Goal: Information Seeking & Learning: Learn about a topic

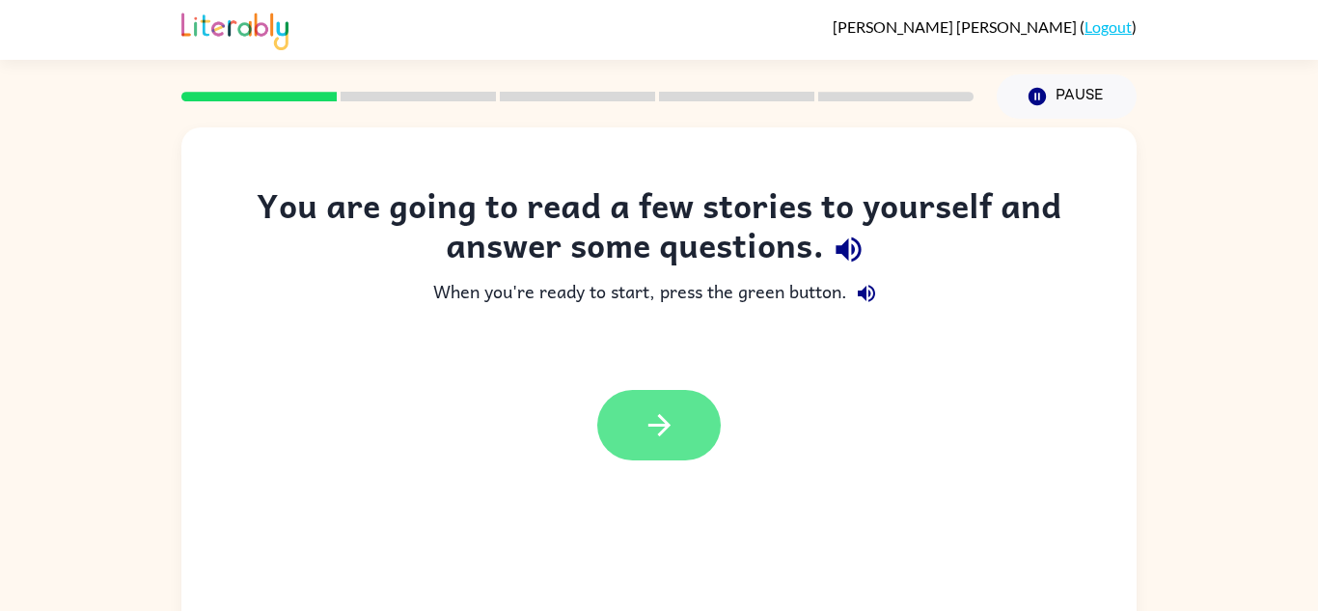
click at [686, 431] on button "button" at bounding box center [659, 425] width 124 height 70
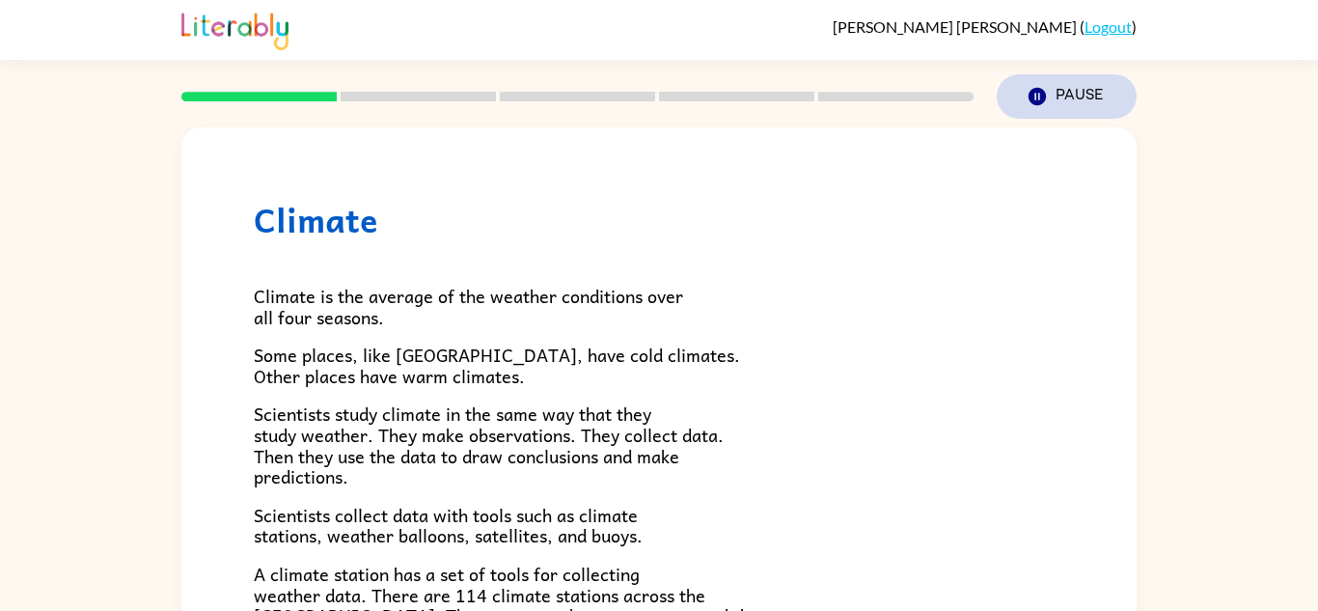
click at [1002, 97] on button "Pause Pause" at bounding box center [1067, 96] width 140 height 44
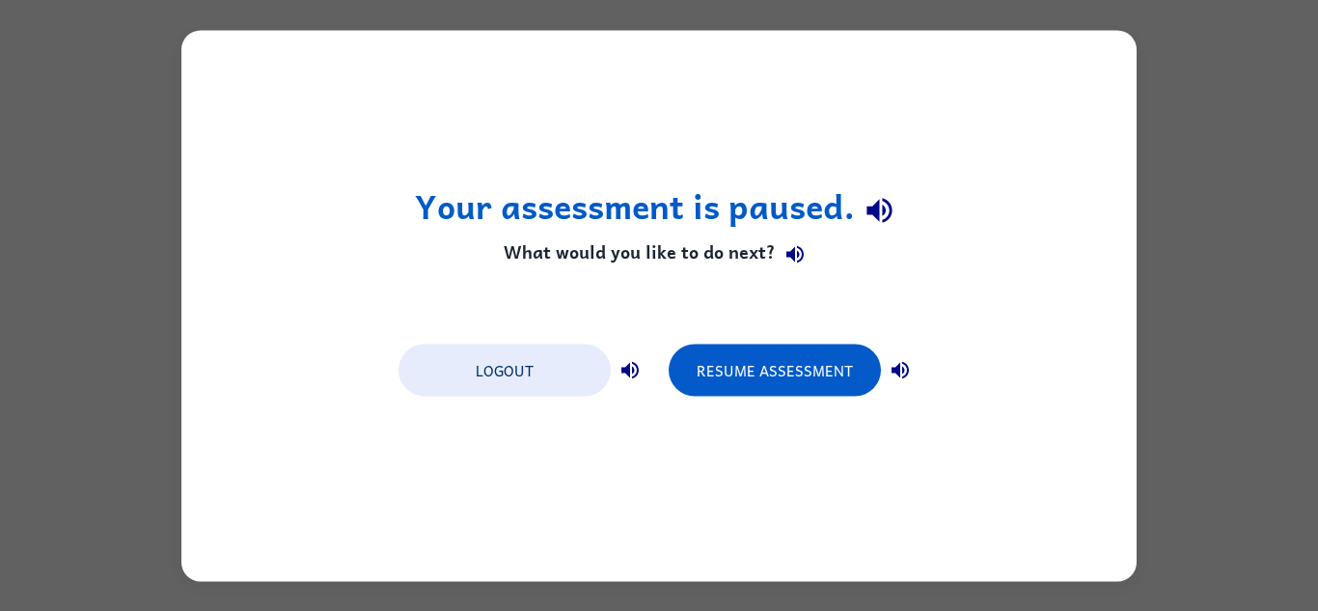
click at [1265, 156] on div "Your assessment is paused. What would you like to do next? Logout Resume Assess…" at bounding box center [659, 305] width 1318 height 611
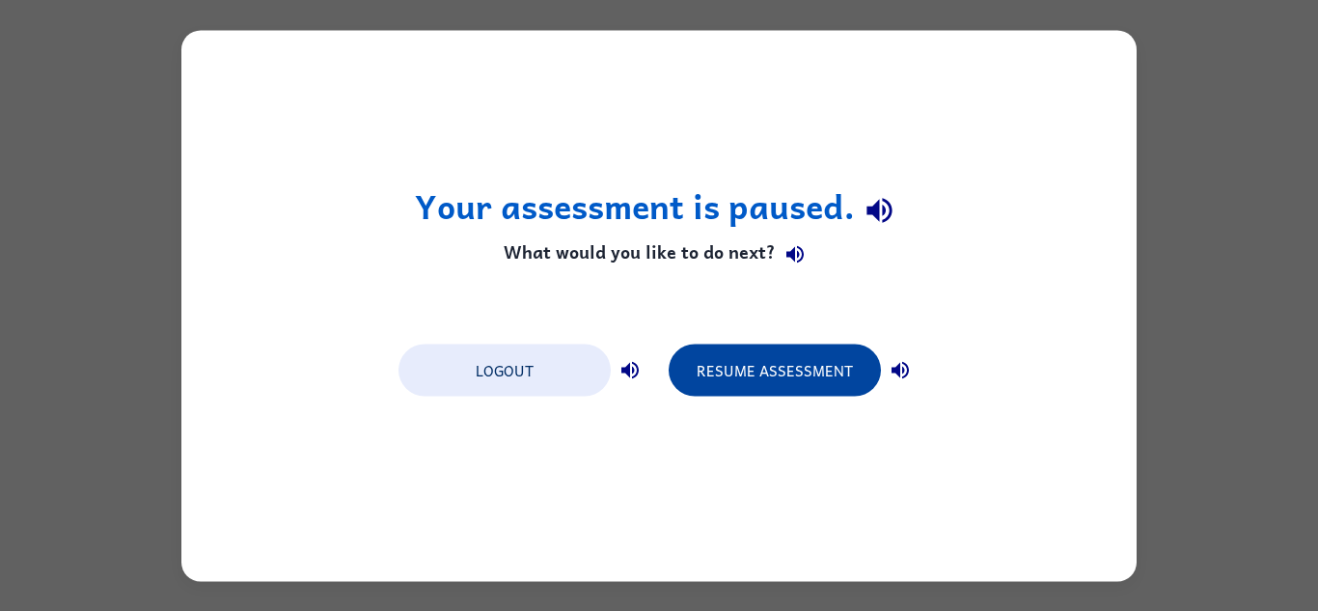
click at [745, 362] on button "Resume Assessment" at bounding box center [775, 370] width 212 height 52
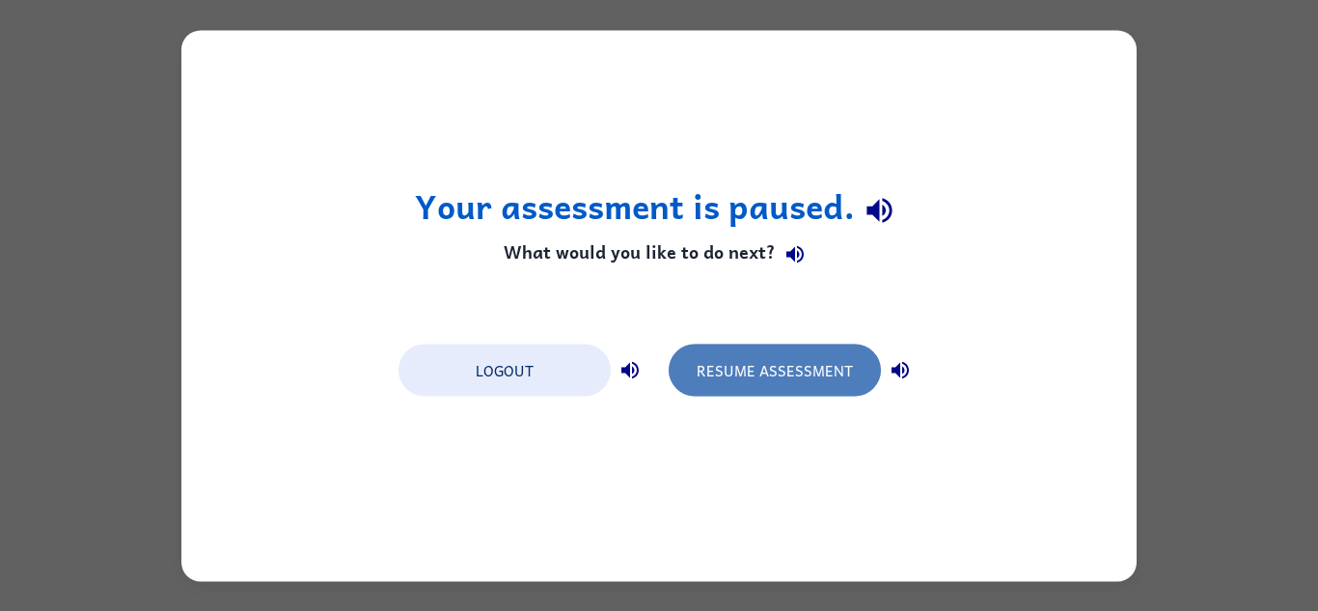
click at [767, 364] on button "Resume Assessment" at bounding box center [775, 370] width 212 height 52
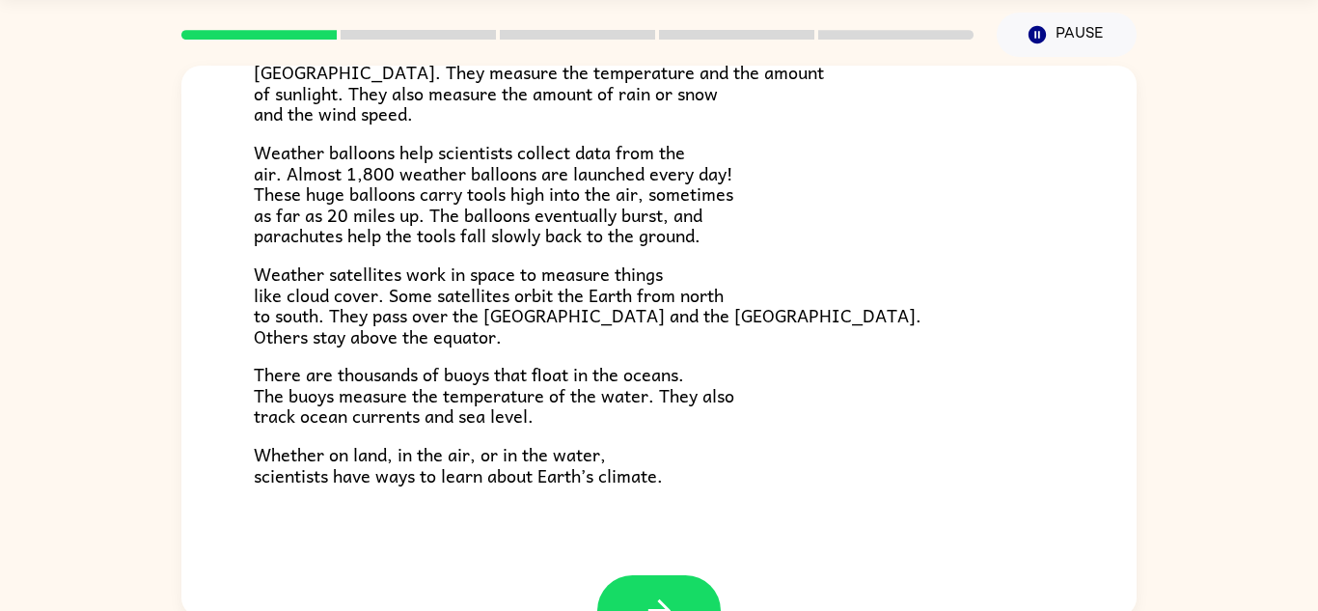
scroll to position [521, 0]
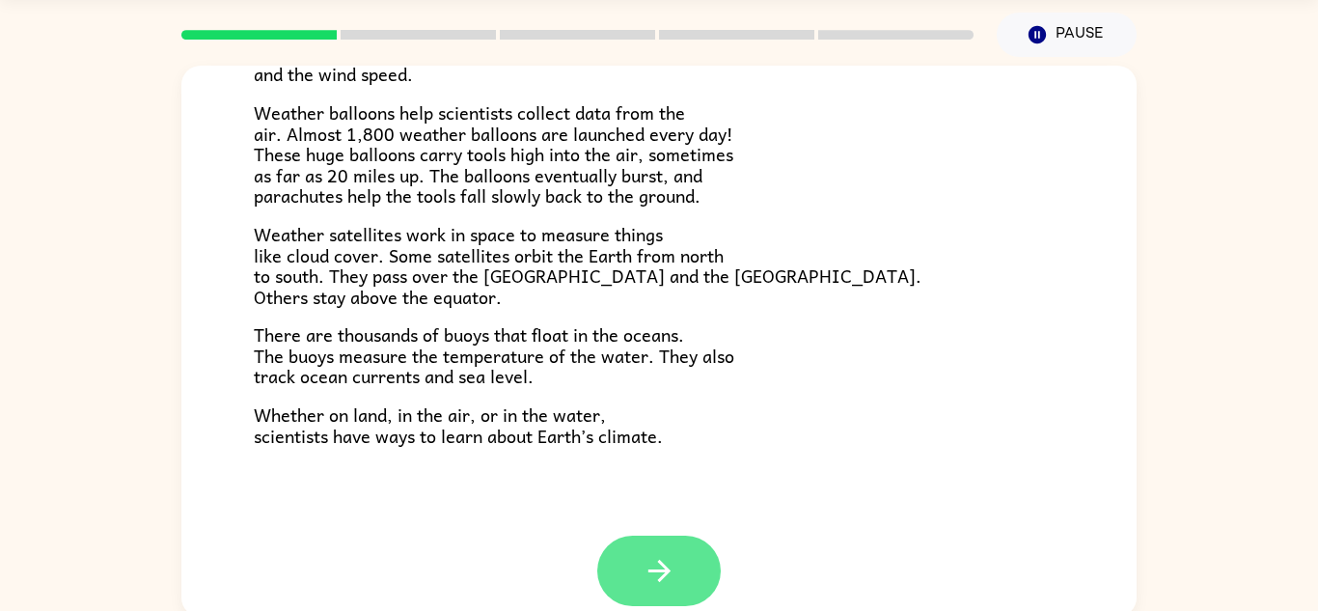
click at [665, 568] on icon "button" at bounding box center [659, 571] width 22 height 22
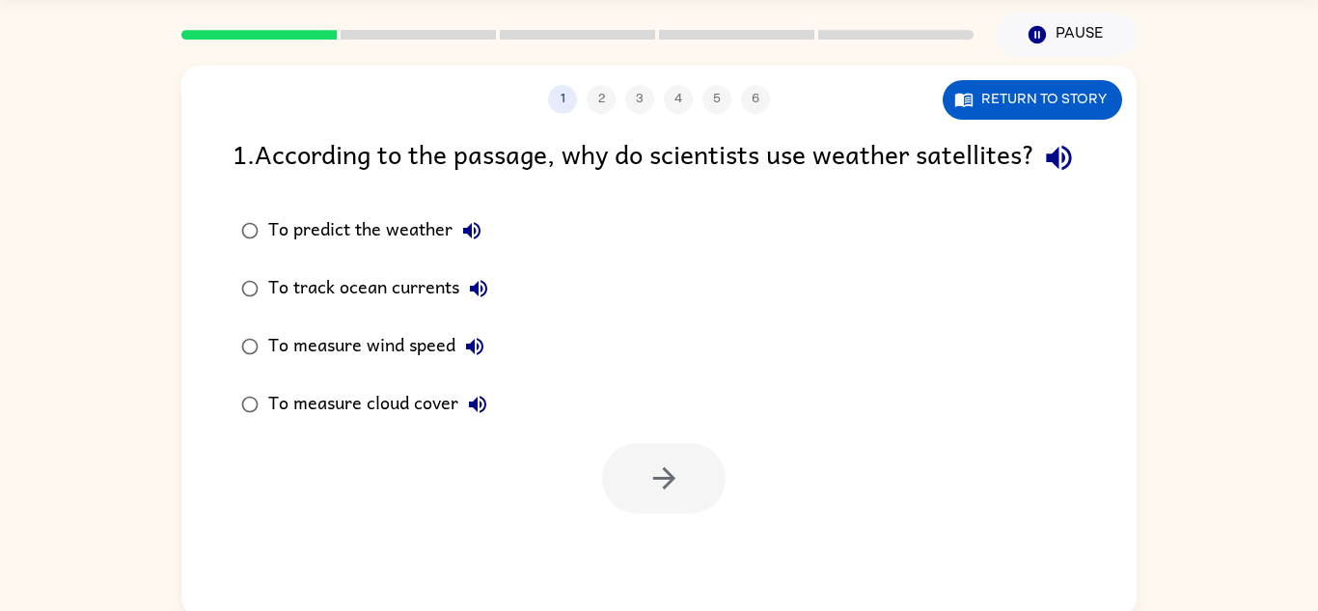
scroll to position [0, 0]
click at [1046, 171] on icon "button" at bounding box center [1058, 158] width 25 height 25
click at [318, 250] on div "To predict the weather" at bounding box center [379, 230] width 223 height 39
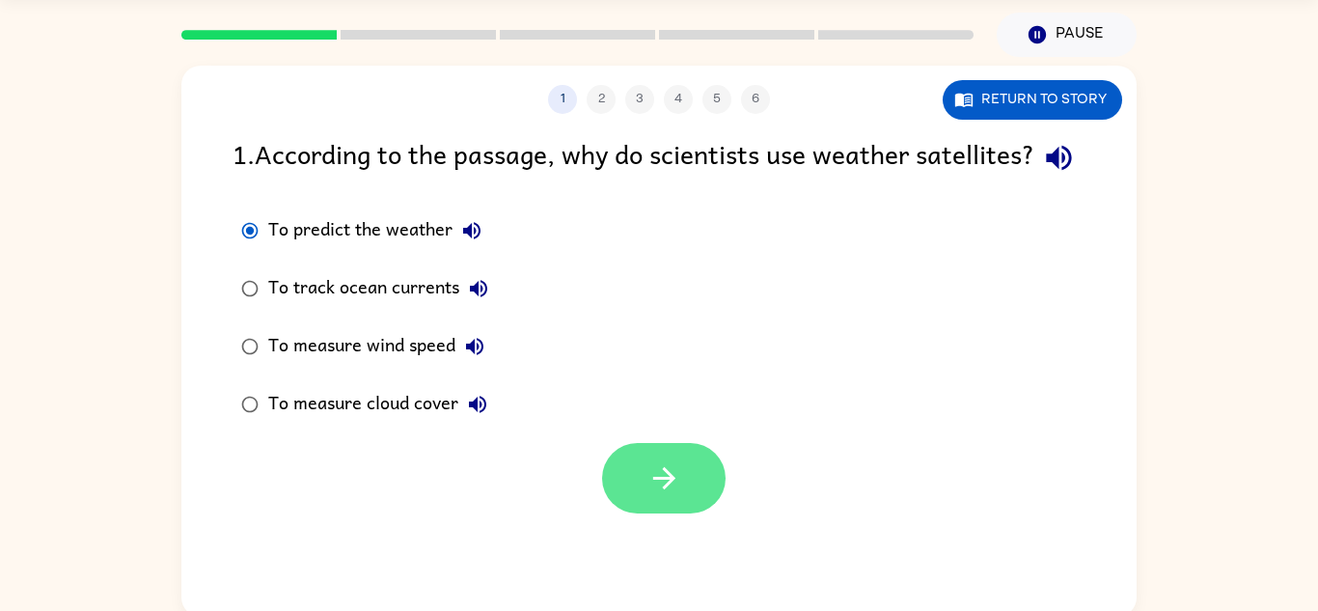
click at [662, 493] on button "button" at bounding box center [664, 478] width 124 height 70
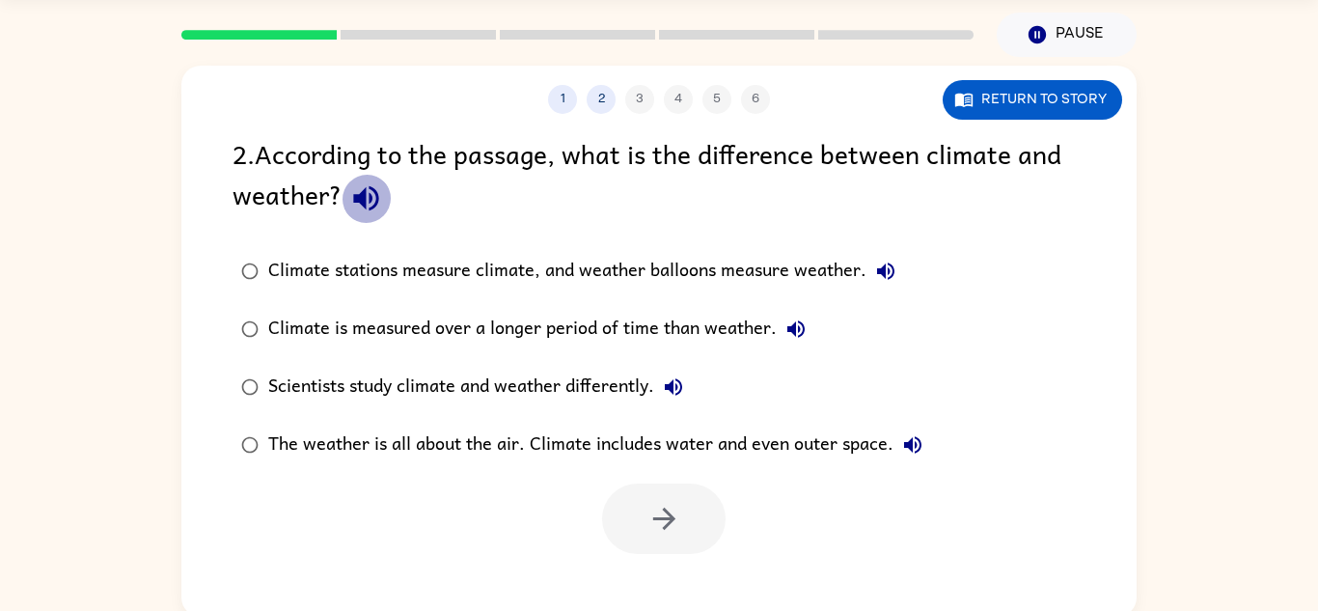
click at [375, 192] on icon "button" at bounding box center [365, 198] width 25 height 25
click at [368, 264] on div "Climate stations measure climate, and weather balloons measure weather." at bounding box center [586, 271] width 637 height 39
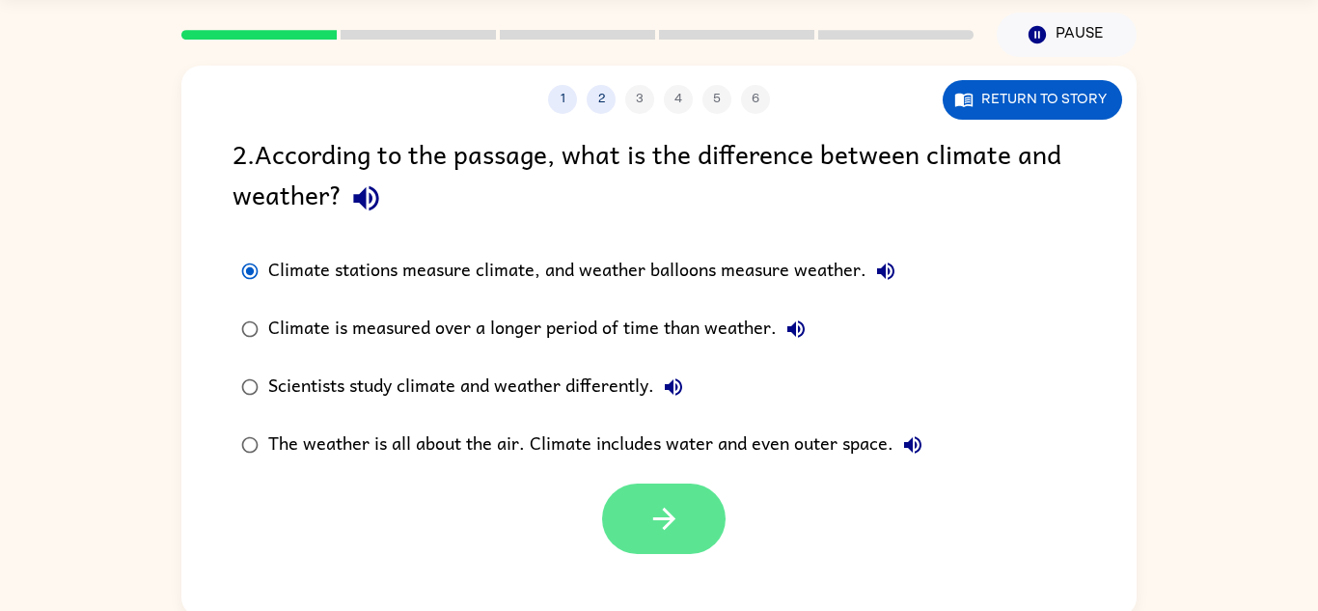
click at [677, 518] on icon "button" at bounding box center [665, 519] width 34 height 34
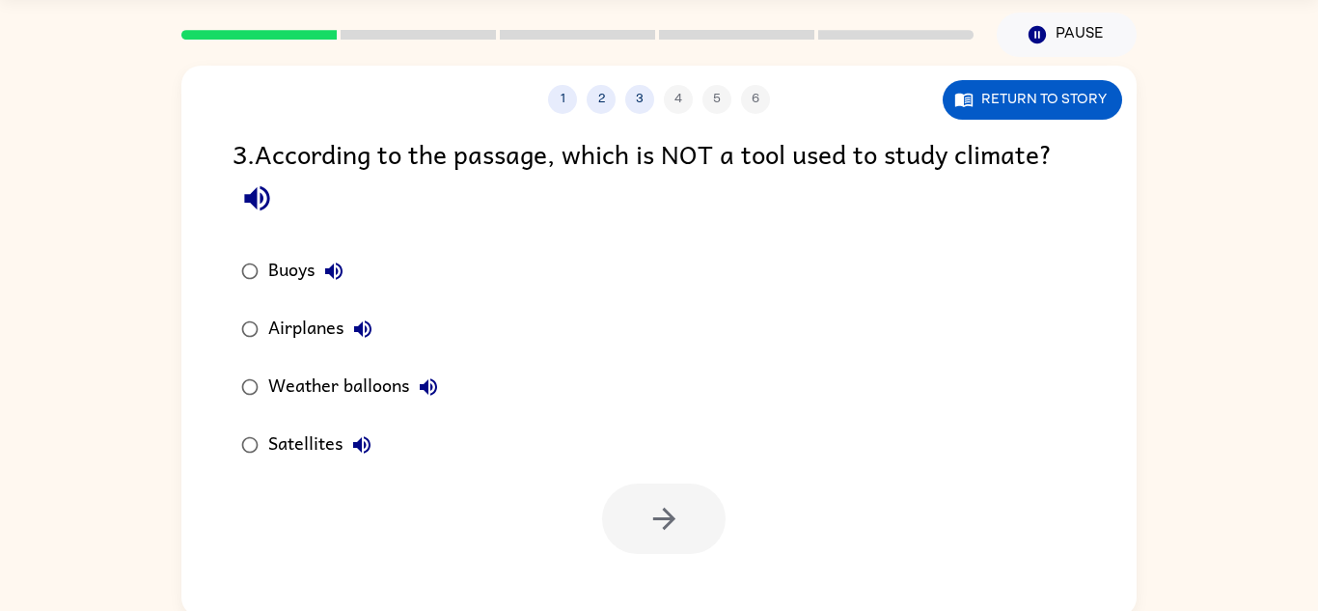
click at [628, 157] on div "3 . According to the passage, which is NOT a tool used to study climate?" at bounding box center [659, 178] width 853 height 90
click at [240, 202] on icon "button" at bounding box center [257, 198] width 34 height 34
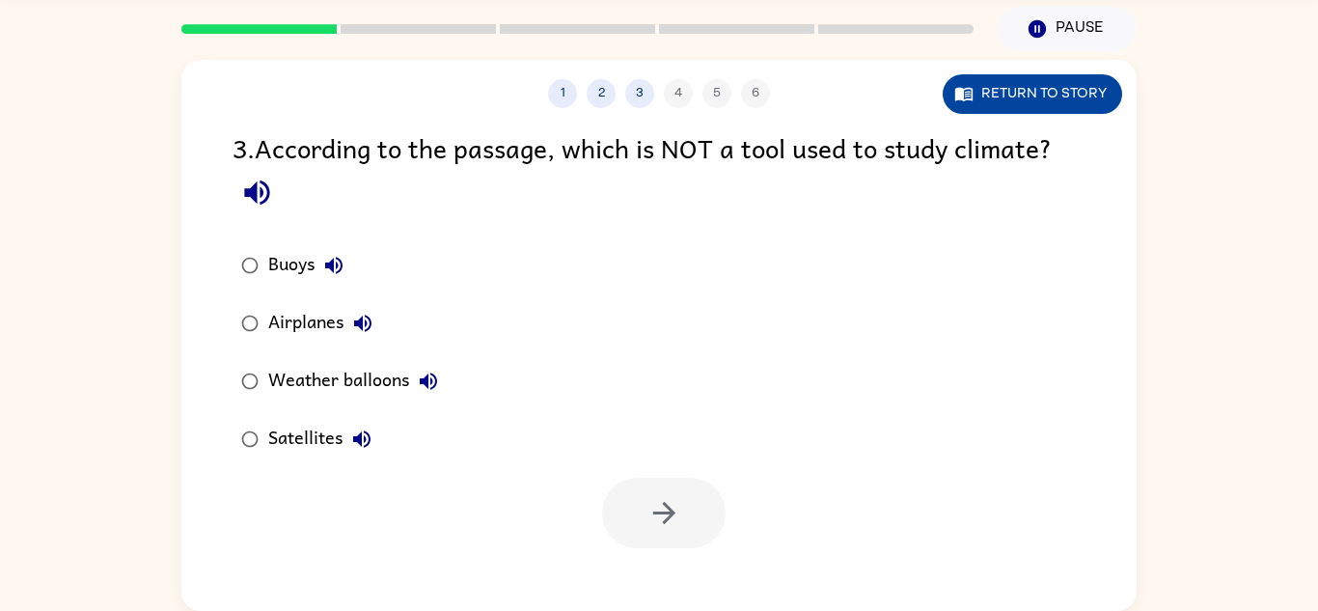
click at [1056, 99] on button "Return to story" at bounding box center [1033, 94] width 180 height 40
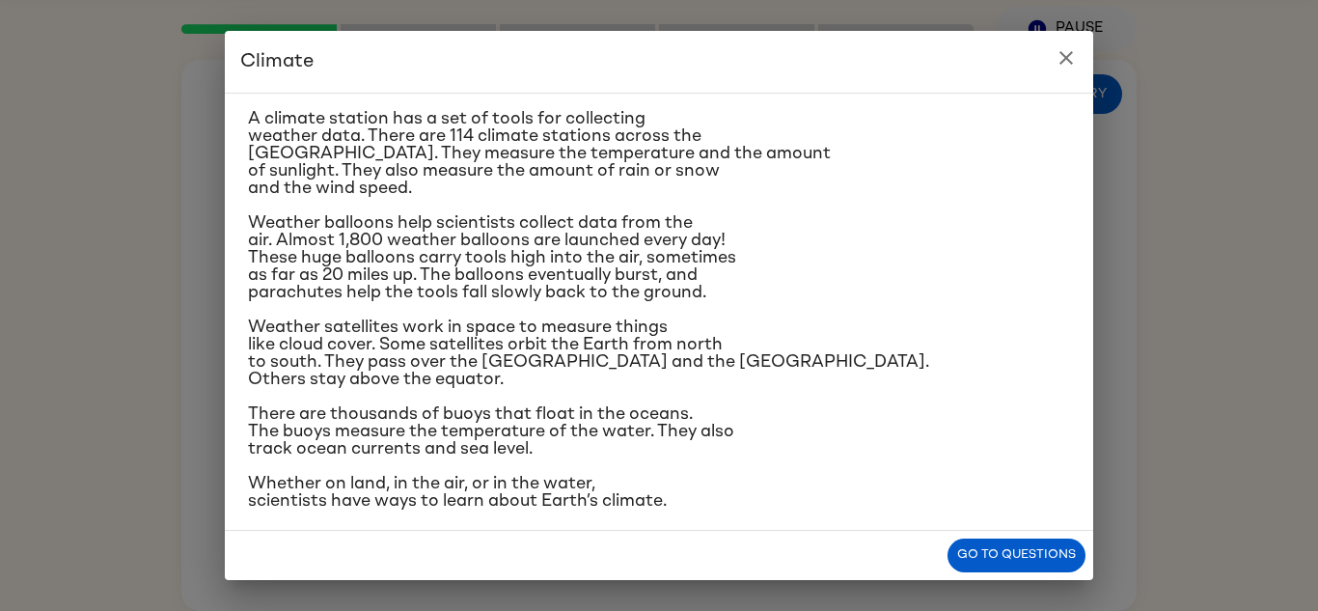
scroll to position [301, 0]
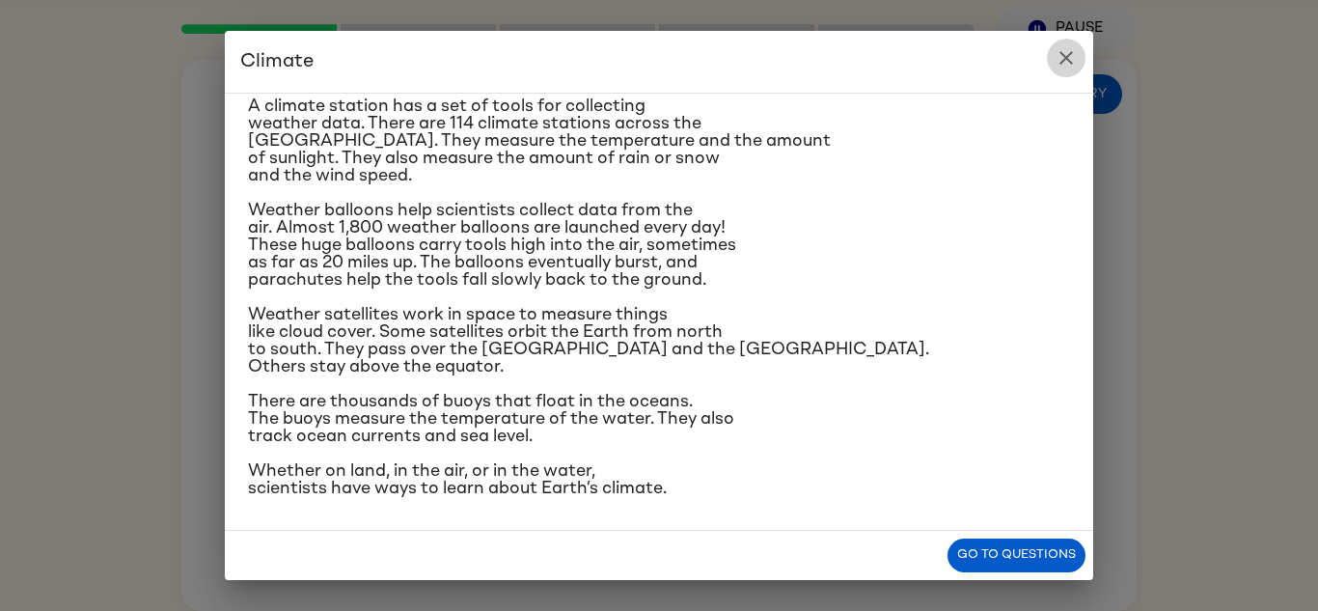
click at [1073, 46] on icon "close" at bounding box center [1066, 57] width 23 height 23
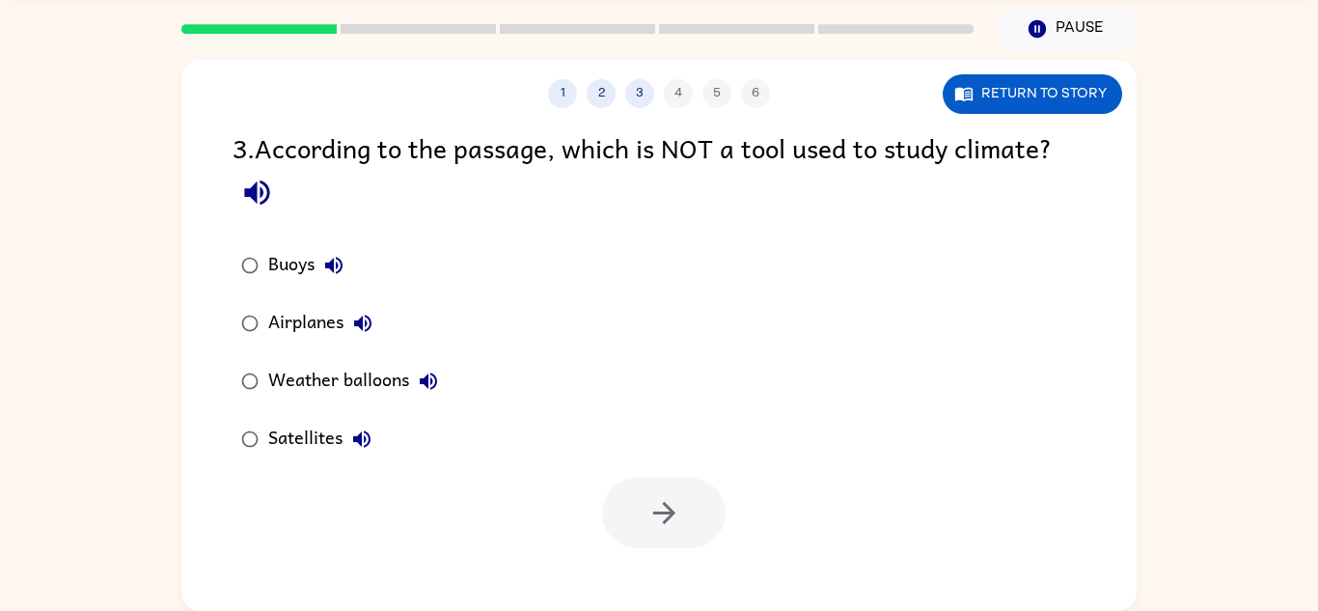
click at [322, 451] on div "Satellites" at bounding box center [324, 439] width 113 height 39
click at [665, 491] on button "button" at bounding box center [664, 513] width 124 height 70
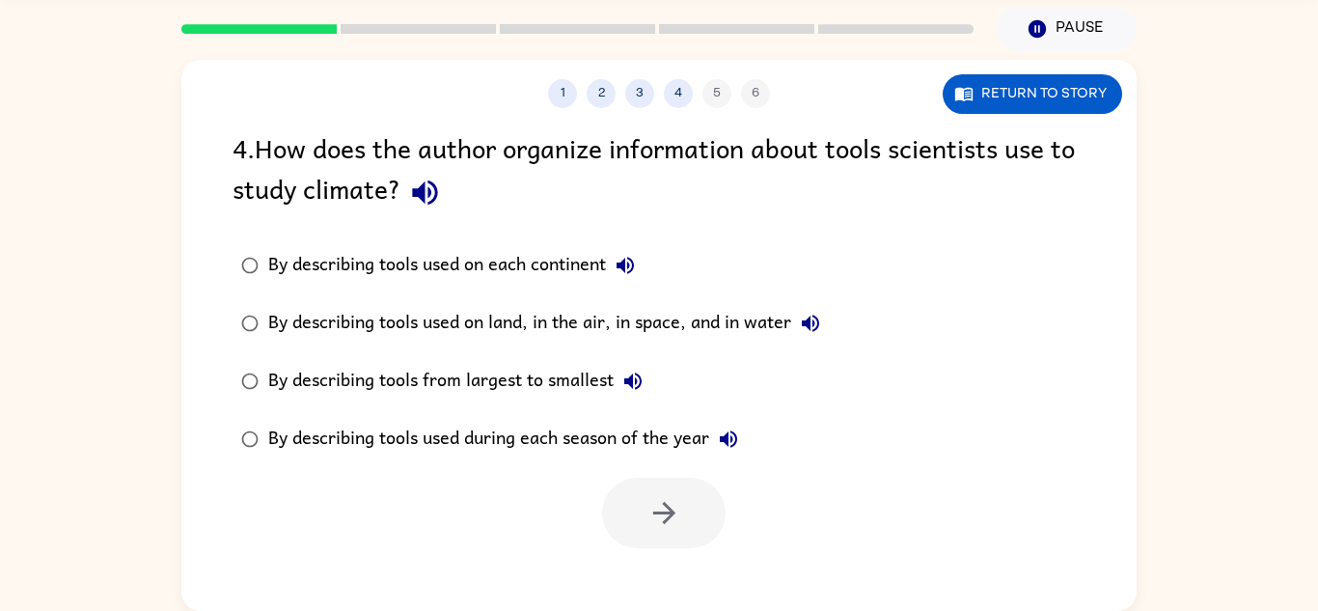
click at [425, 191] on icon "button" at bounding box center [424, 192] width 25 height 25
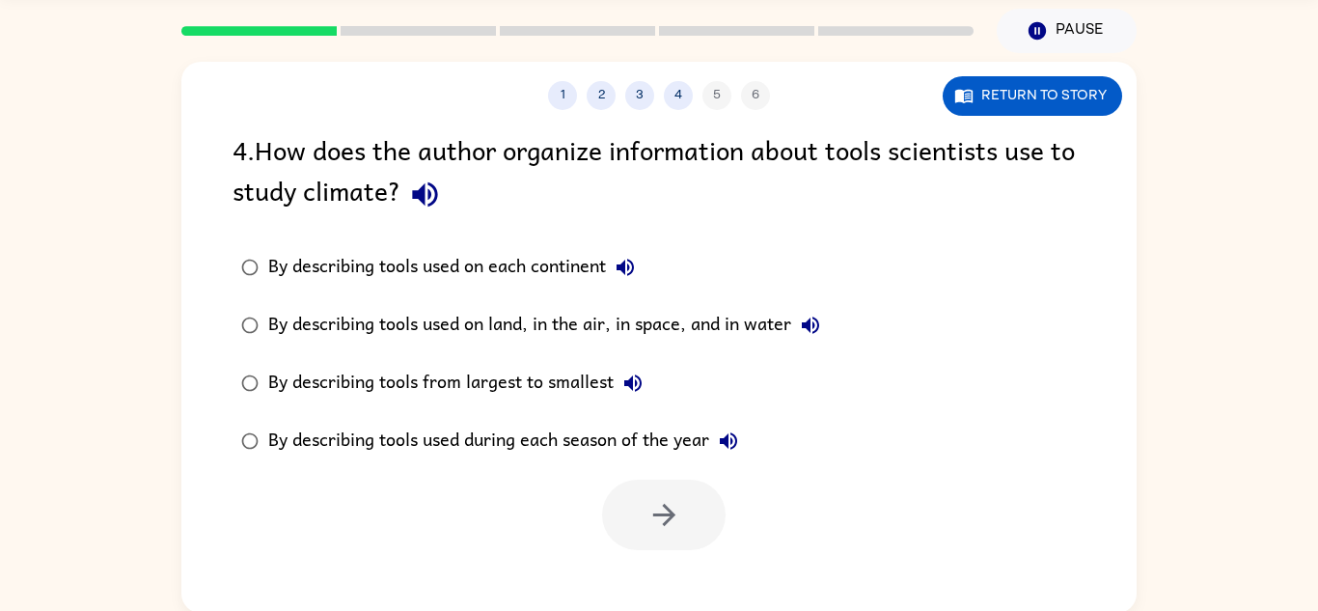
click at [683, 336] on div "By describing tools used on land, in the air, in space, and in water" at bounding box center [549, 325] width 562 height 39
click at [678, 510] on icon "button" at bounding box center [665, 515] width 34 height 34
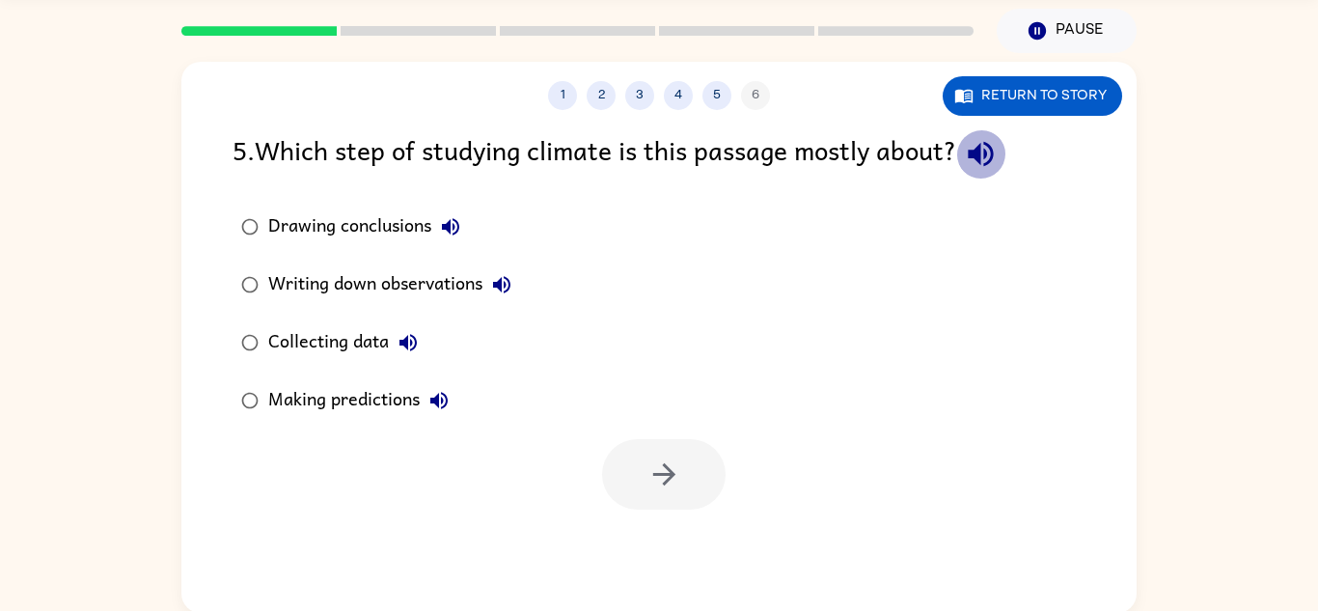
click at [989, 150] on icon "button" at bounding box center [980, 154] width 25 height 25
click at [460, 222] on icon "button" at bounding box center [450, 226] width 23 height 23
click at [495, 282] on icon "button" at bounding box center [501, 284] width 17 height 17
click at [418, 334] on icon "button" at bounding box center [408, 342] width 23 height 23
click at [350, 350] on div "Collecting data" at bounding box center [347, 342] width 159 height 39
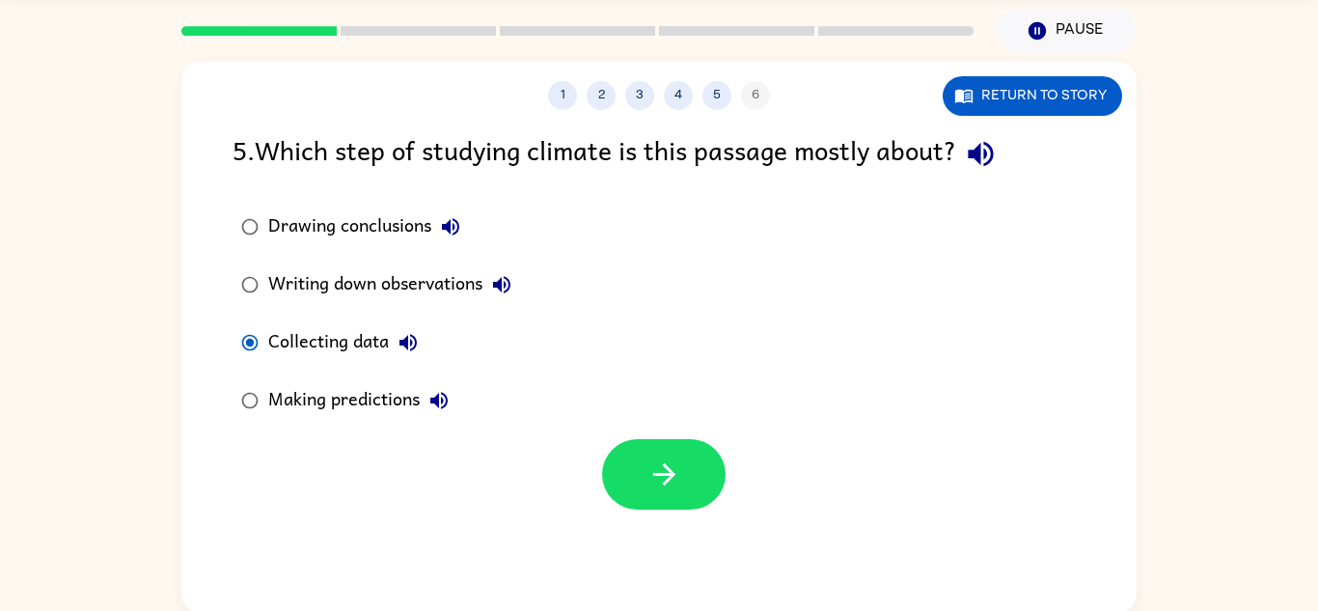
click at [663, 429] on div at bounding box center [658, 469] width 955 height 80
click at [668, 454] on button "button" at bounding box center [664, 474] width 124 height 70
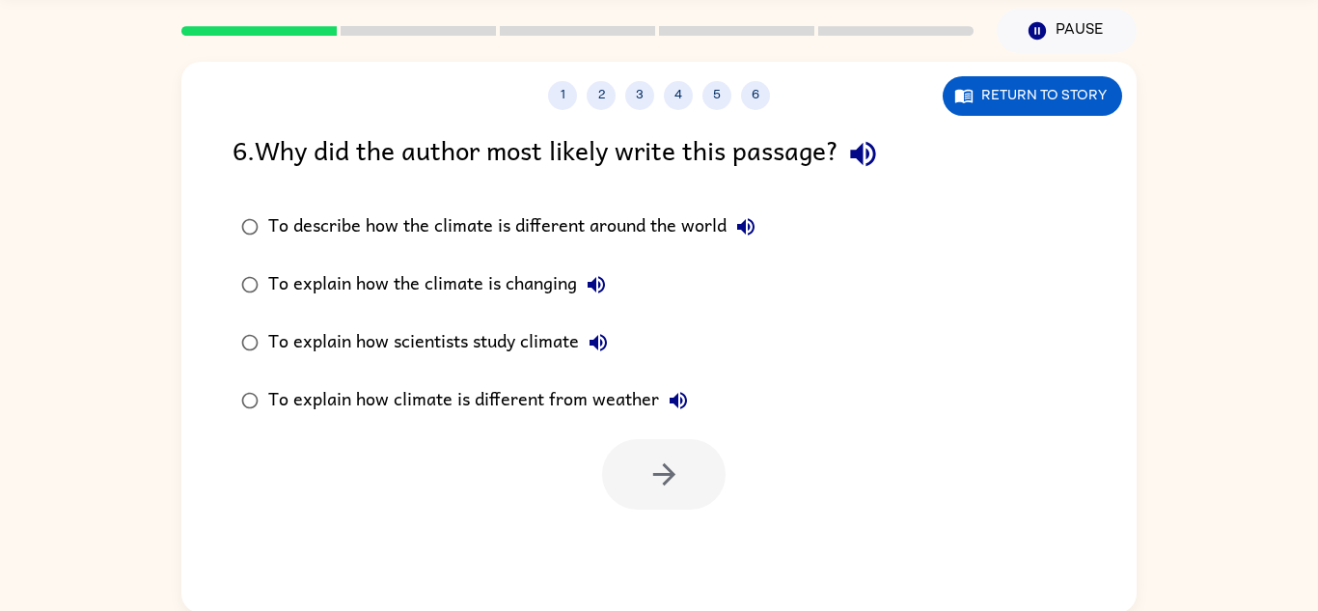
click at [880, 143] on icon "button" at bounding box center [863, 154] width 34 height 34
click at [736, 219] on icon "button" at bounding box center [745, 226] width 23 height 23
click at [592, 288] on icon "button" at bounding box center [596, 284] width 17 height 17
click at [682, 397] on icon "button" at bounding box center [678, 400] width 17 height 17
click at [586, 397] on div "To explain how climate is different from weather" at bounding box center [482, 400] width 429 height 39
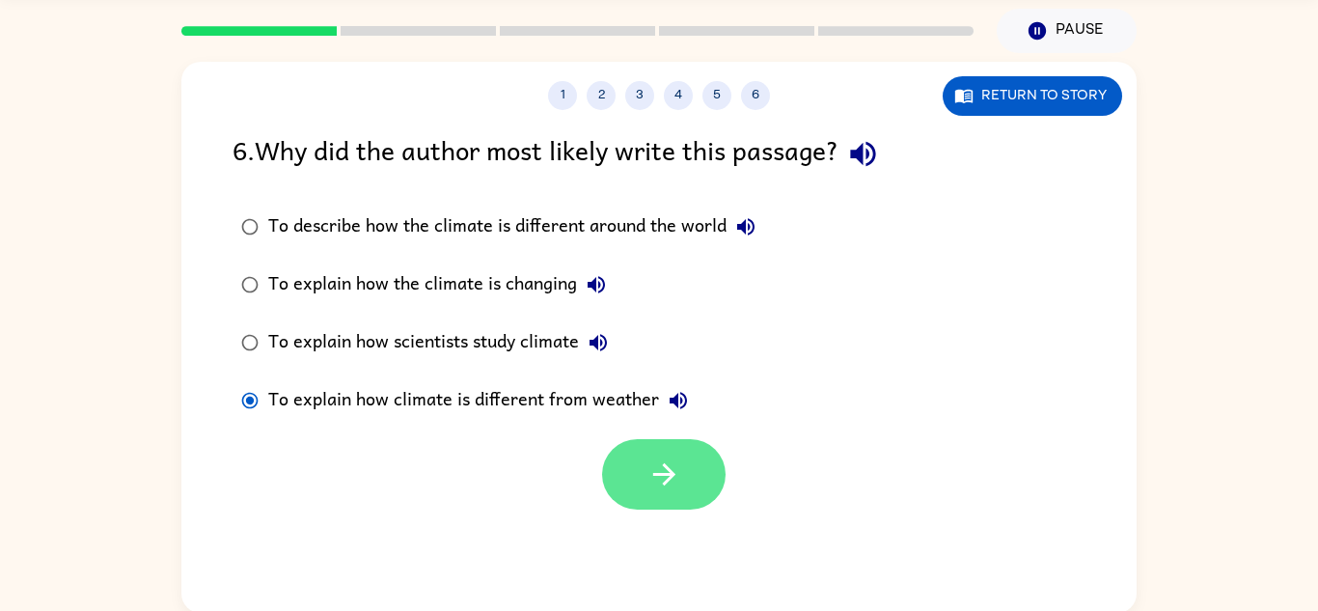
click at [705, 461] on button "button" at bounding box center [664, 474] width 124 height 70
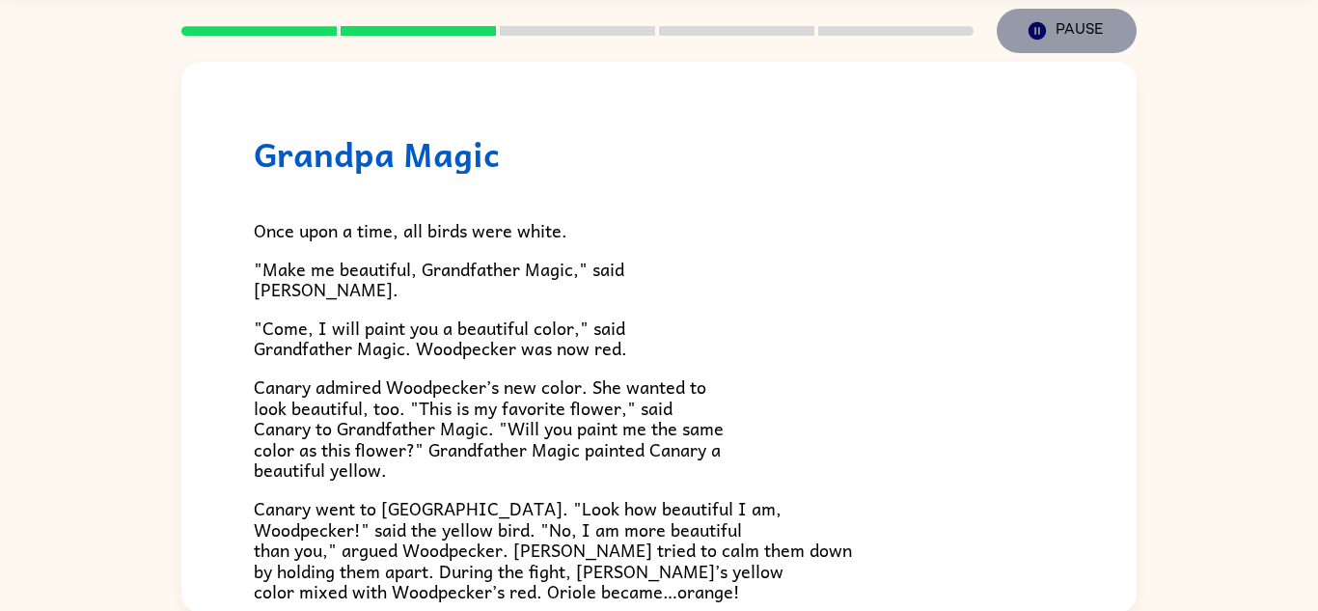
click at [1042, 21] on icon "Pause" at bounding box center [1037, 30] width 21 height 21
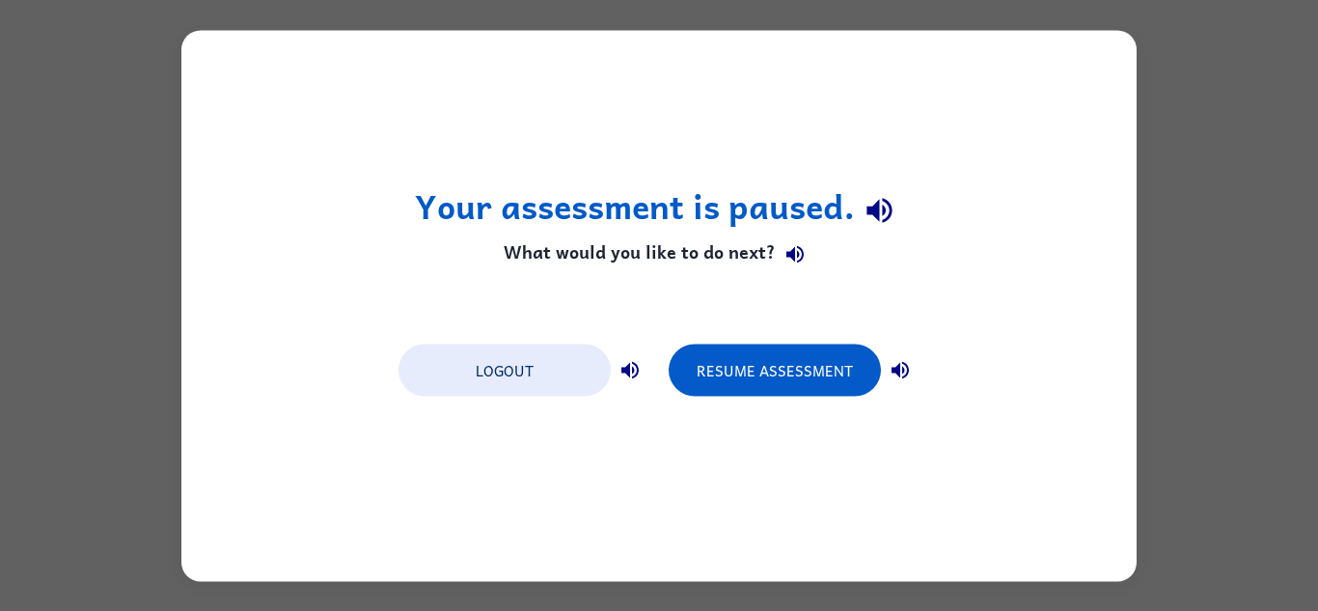
scroll to position [0, 0]
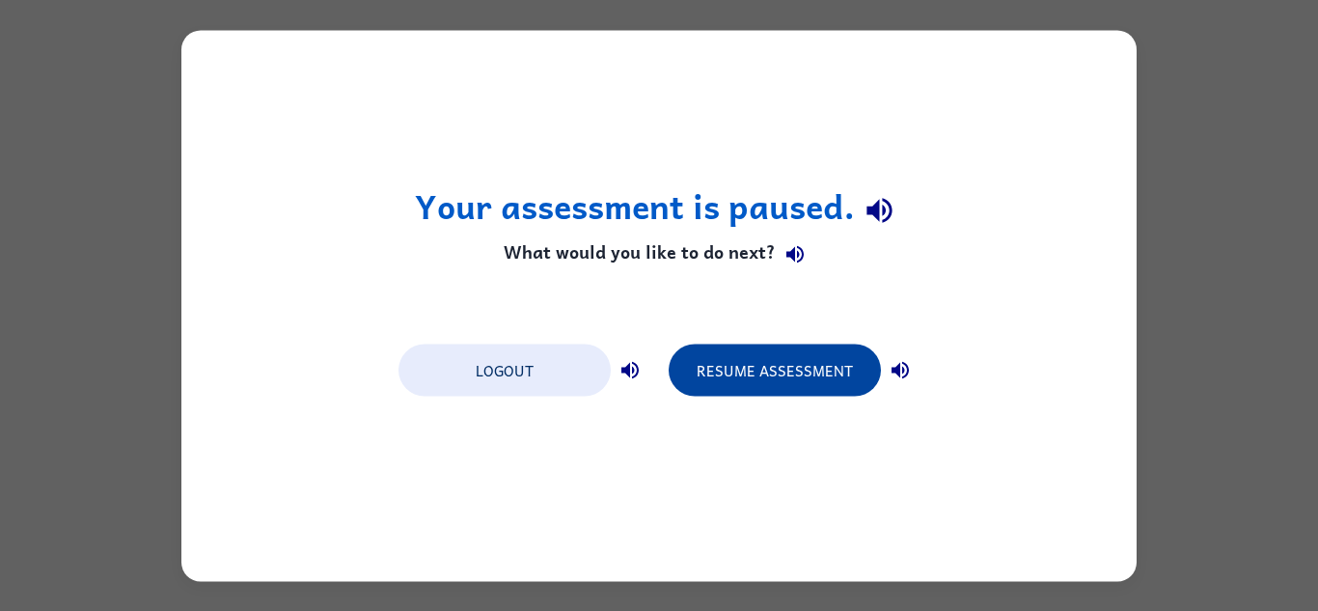
click at [771, 370] on button "Resume Assessment" at bounding box center [775, 370] width 212 height 52
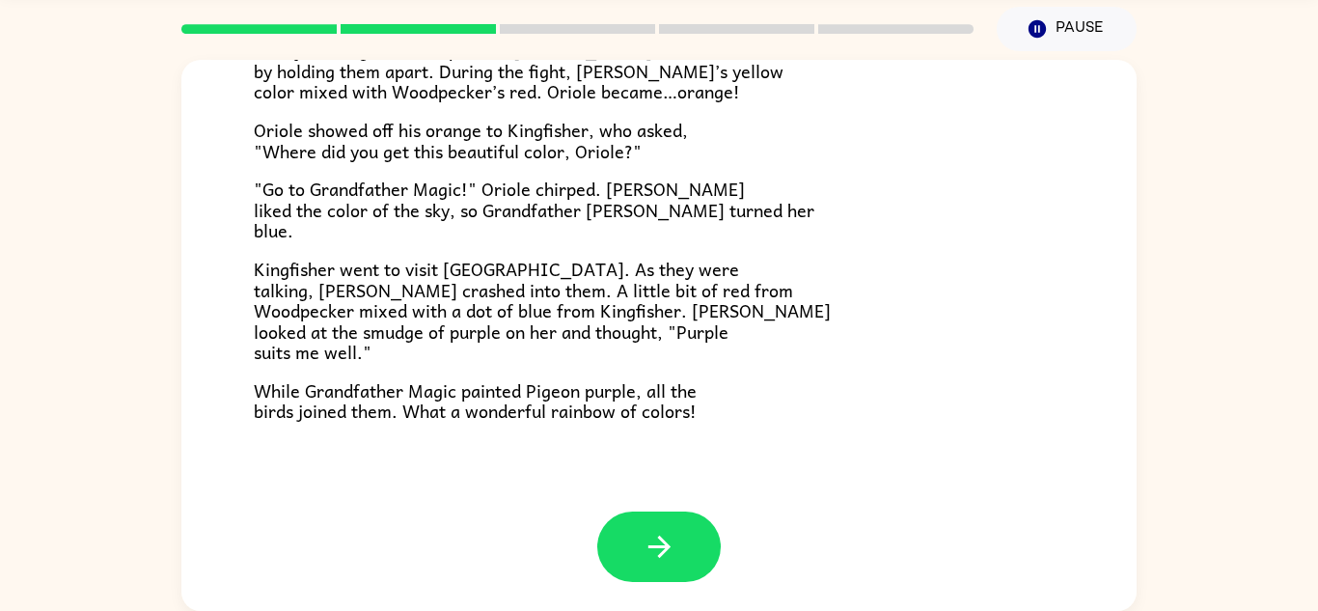
scroll to position [67, 0]
click at [1002, 431] on div "Grandpa Magic Once upon a time, all birds were white. "Make me beautiful, Grand…" at bounding box center [658, 336] width 955 height 551
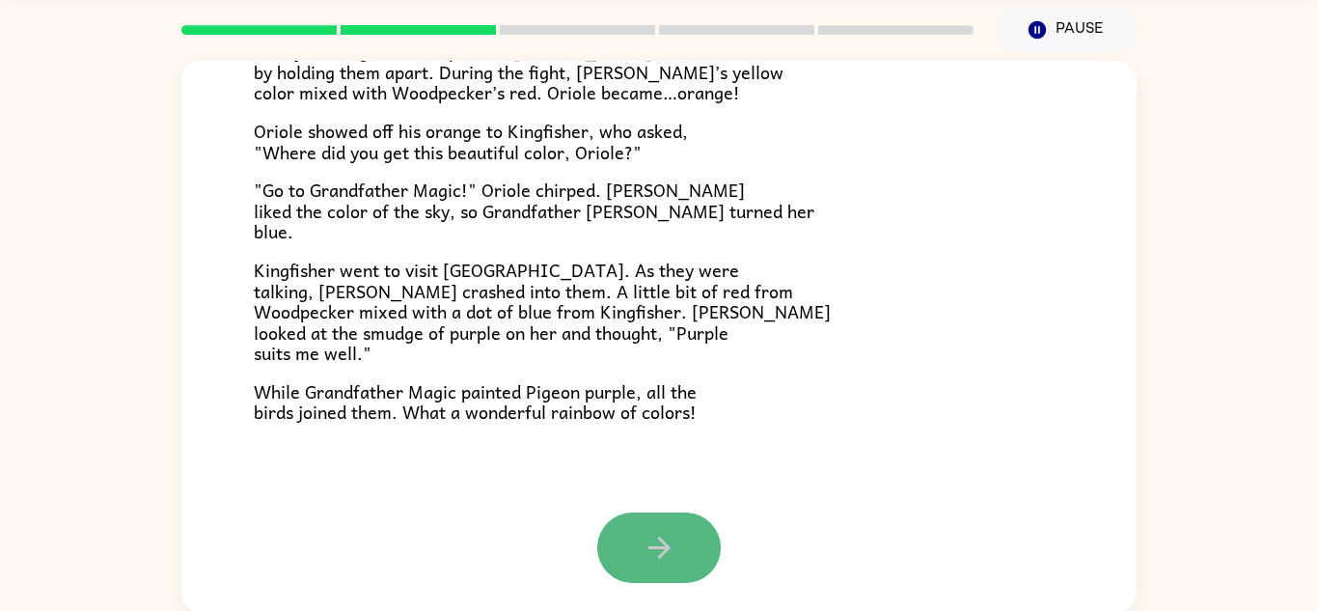
click at [602, 536] on button "button" at bounding box center [659, 547] width 124 height 70
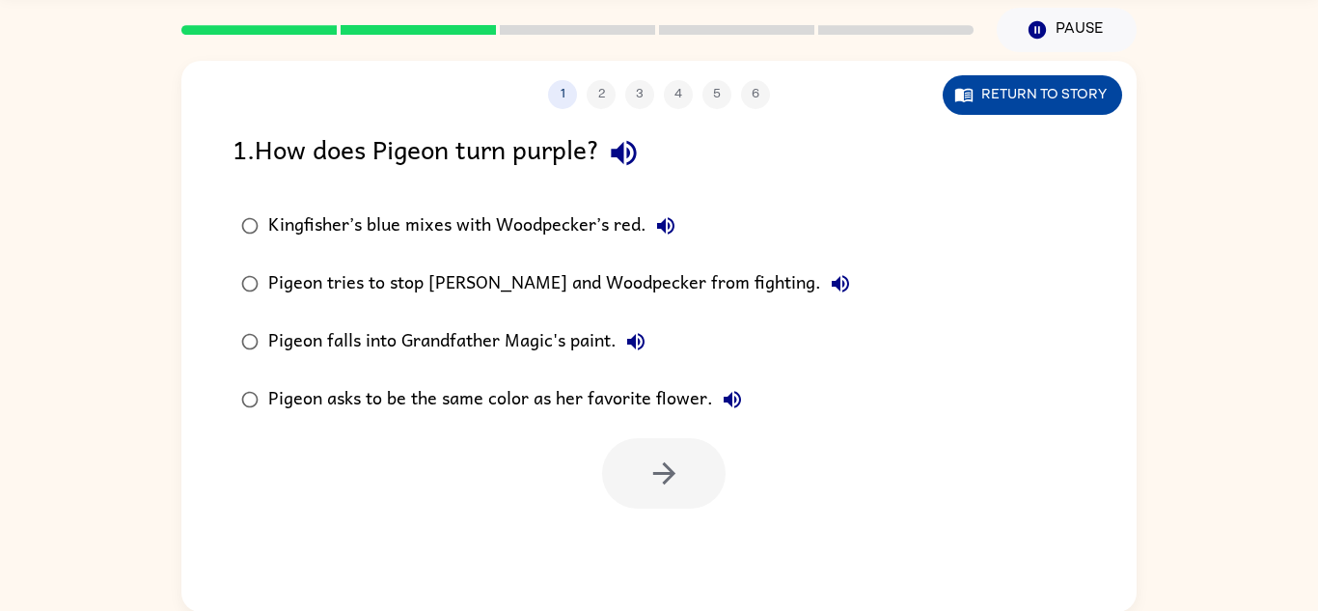
click at [1009, 75] on button "Return to story" at bounding box center [1033, 95] width 180 height 40
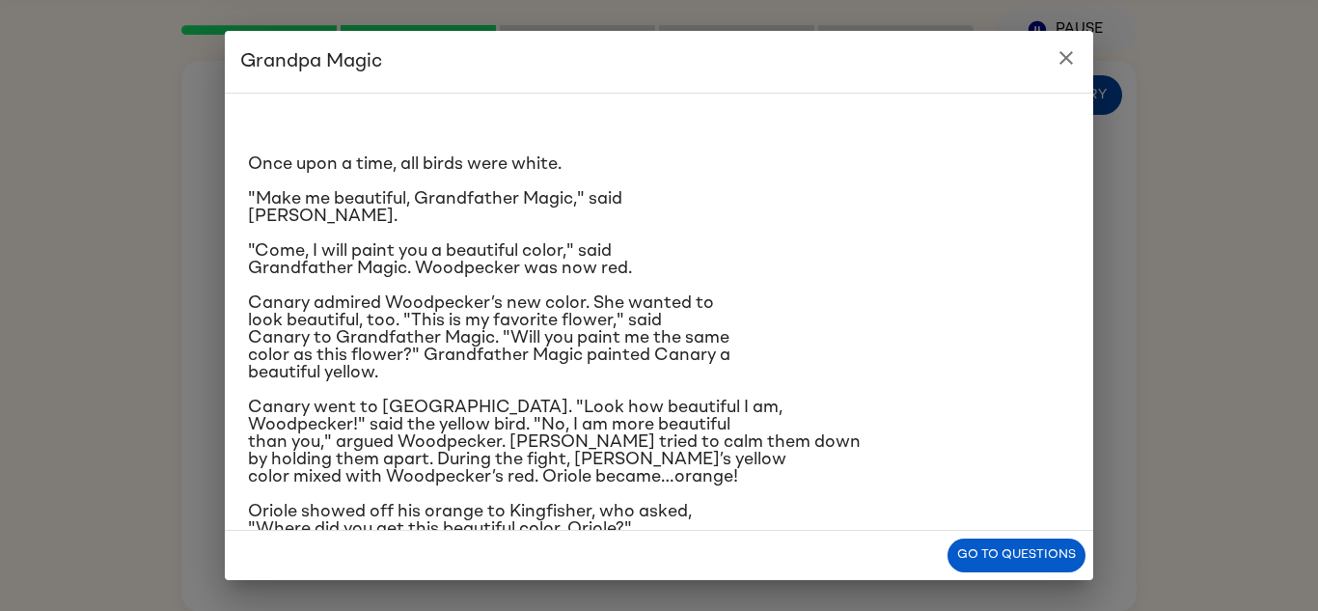
click at [1009, 75] on h2 "Grandpa Magic" at bounding box center [659, 62] width 869 height 62
click at [506, 97] on div "Once upon a time, all birds were white. "Make me beautiful, Grandfather Magic,"…" at bounding box center [659, 312] width 869 height 438
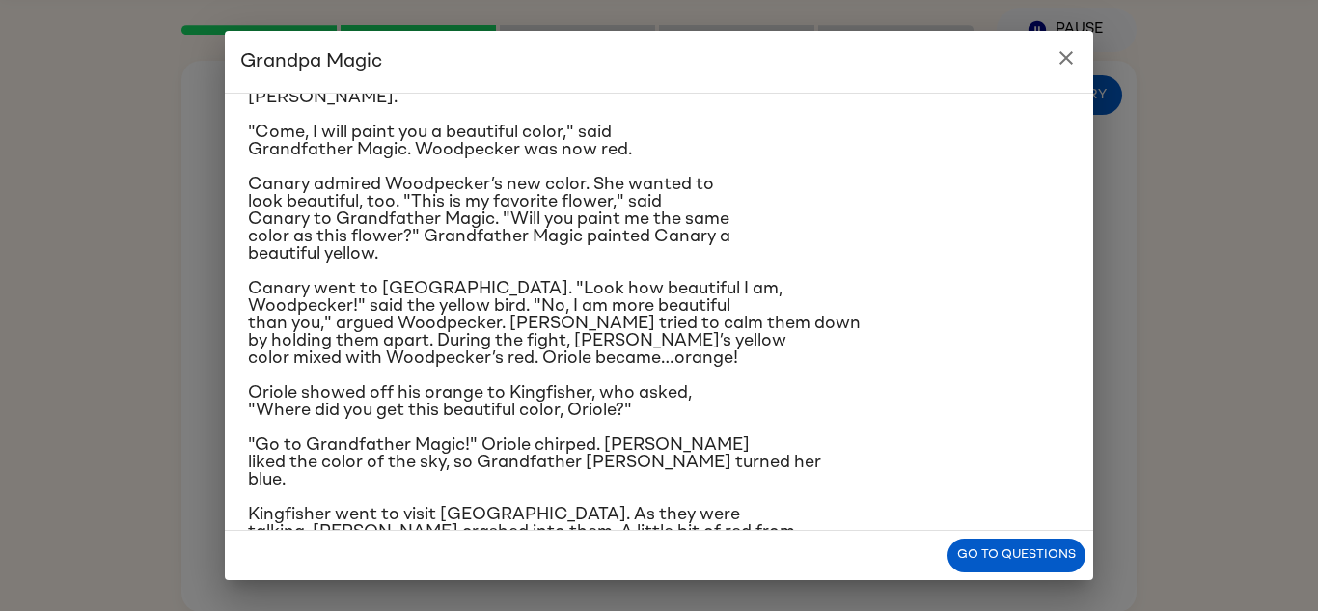
scroll to position [266, 0]
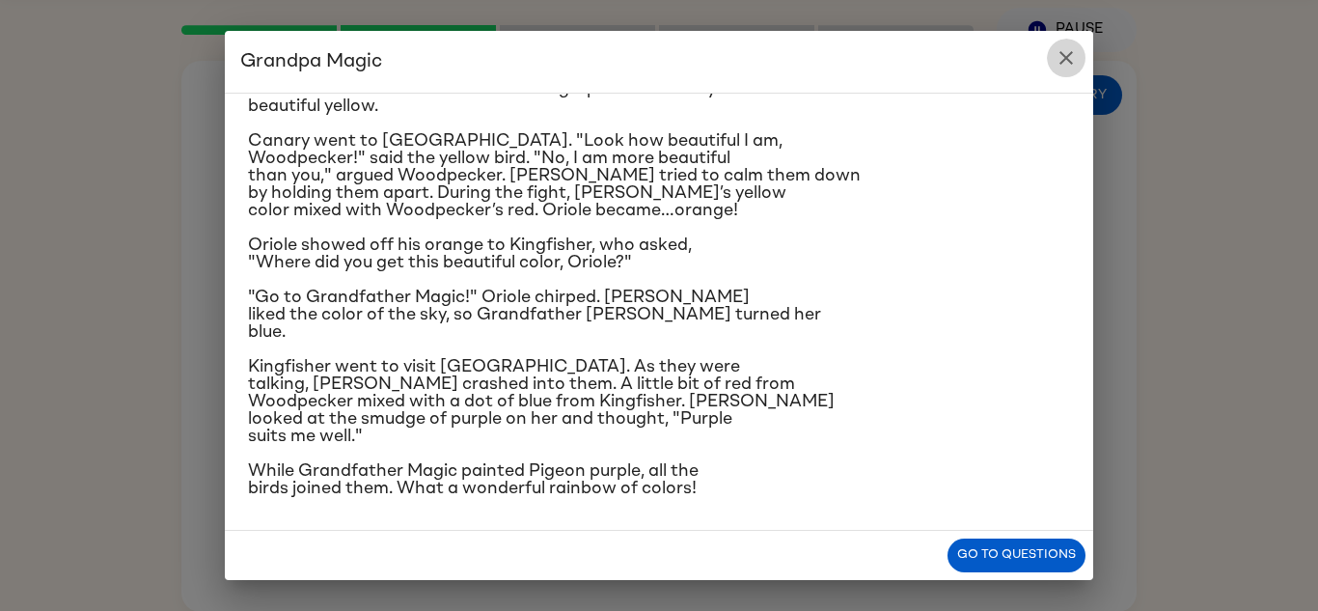
click at [1076, 43] on button "close" at bounding box center [1066, 58] width 39 height 39
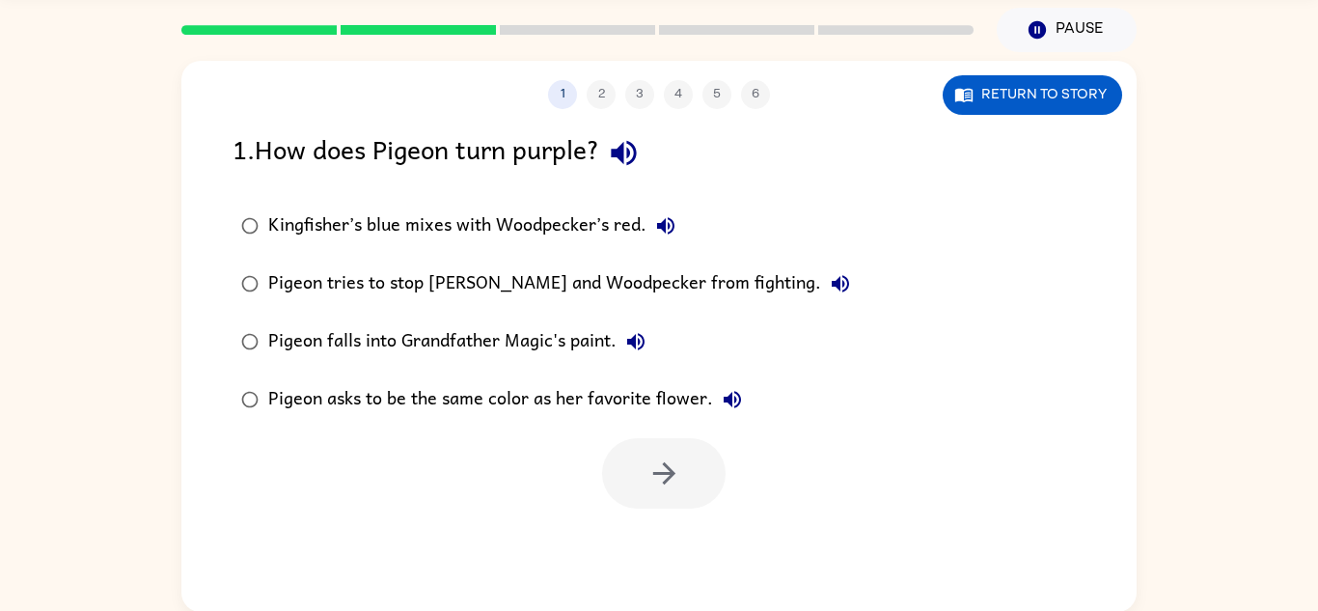
click at [614, 460] on div at bounding box center [664, 473] width 124 height 70
click at [538, 328] on div "Pigeon falls into Grandfather Magic's paint." at bounding box center [461, 341] width 387 height 39
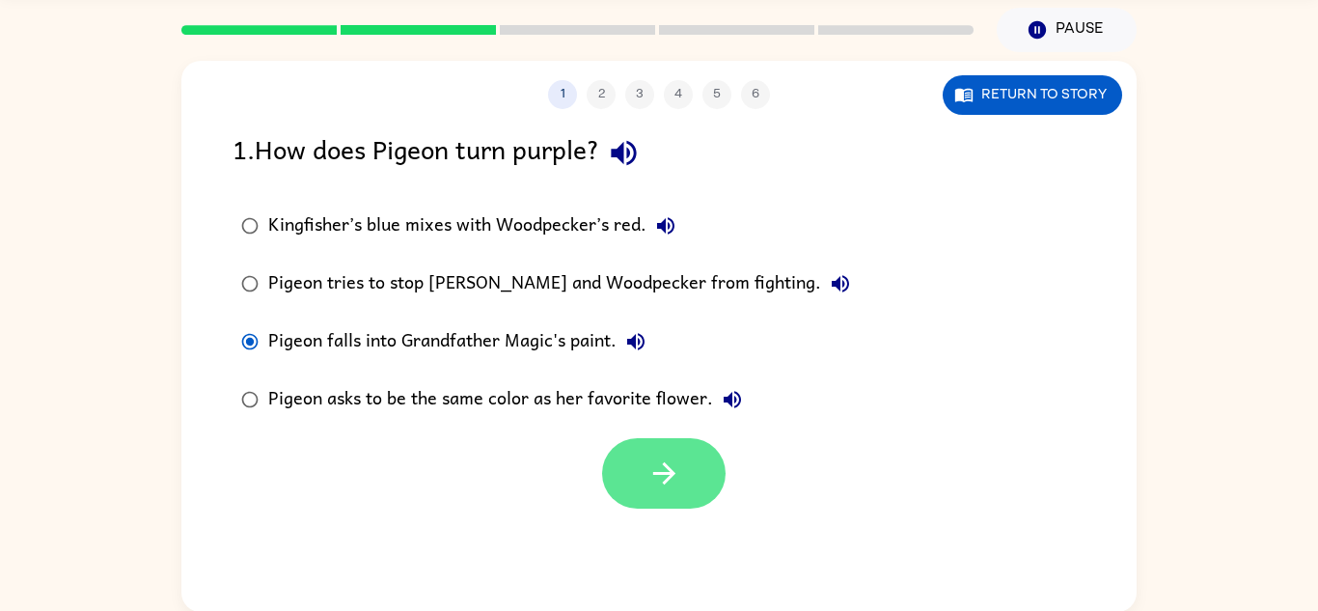
click at [670, 443] on button "button" at bounding box center [664, 473] width 124 height 70
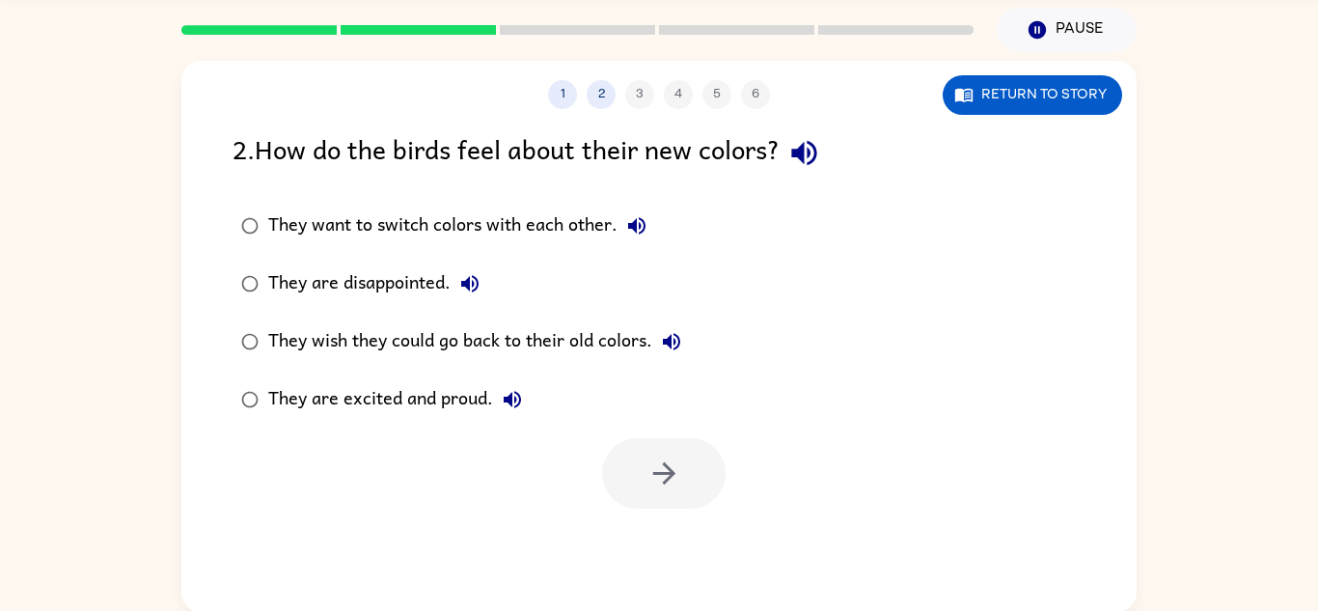
click at [1000, 69] on div "1 2 3 4 5 6 Return to story" at bounding box center [658, 85] width 955 height 48
click at [998, 89] on button "Return to story" at bounding box center [1033, 95] width 180 height 40
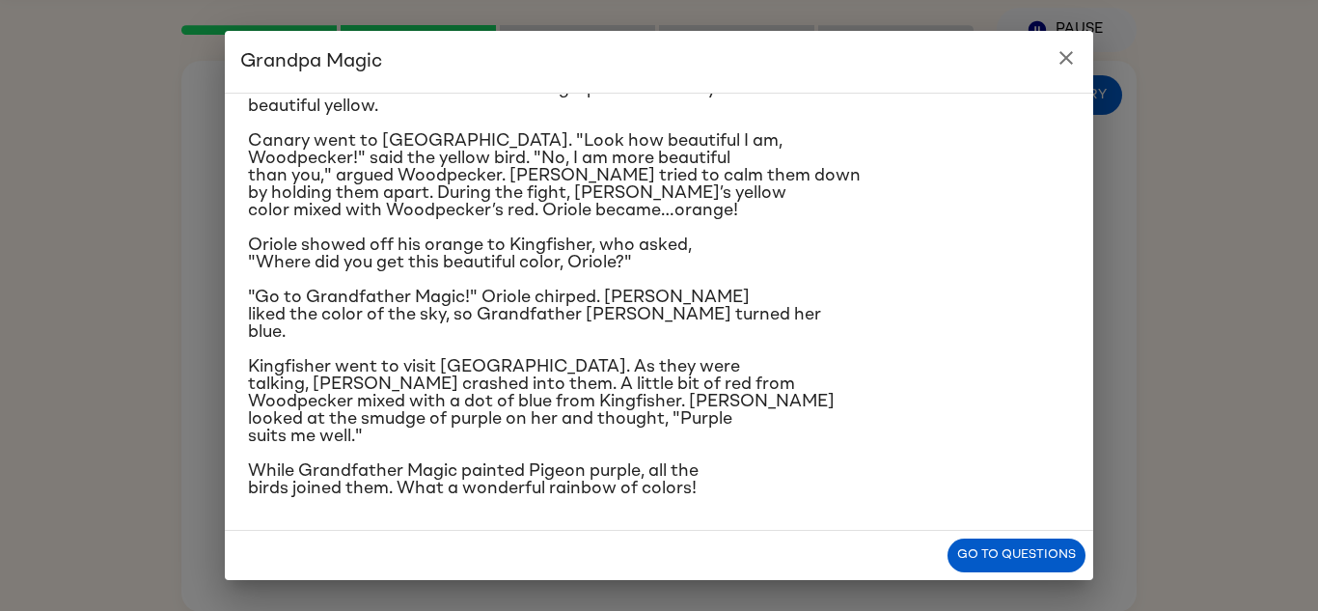
scroll to position [262, 0]
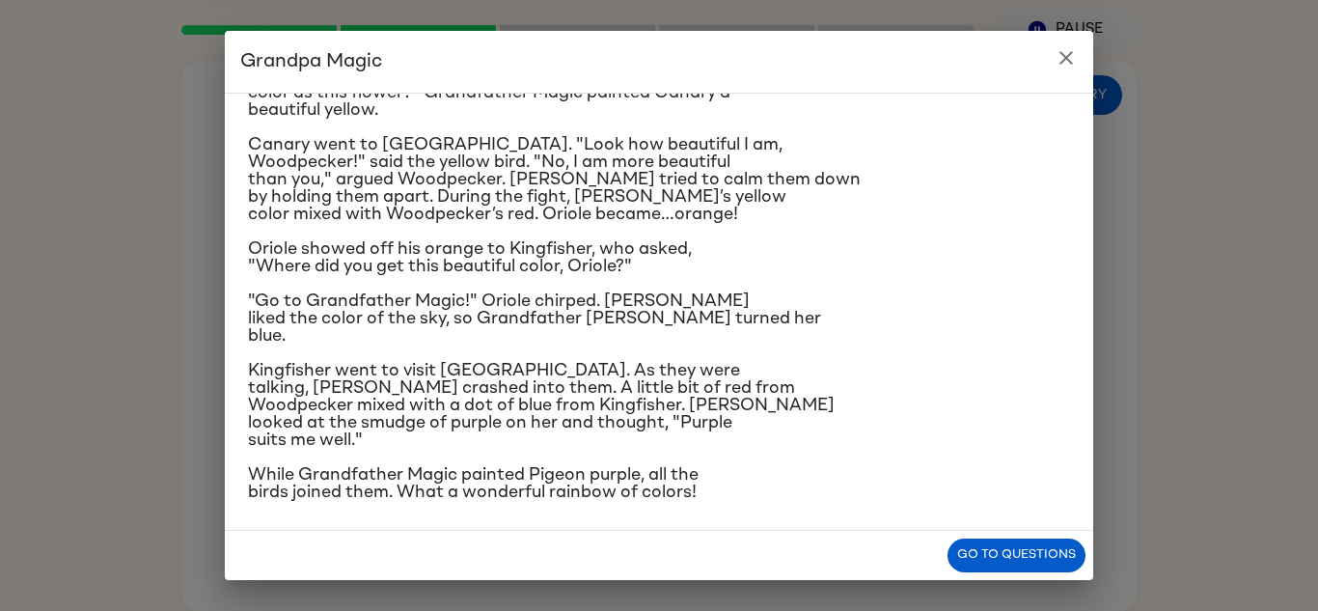
click at [1064, 56] on icon "close" at bounding box center [1067, 58] width 14 height 14
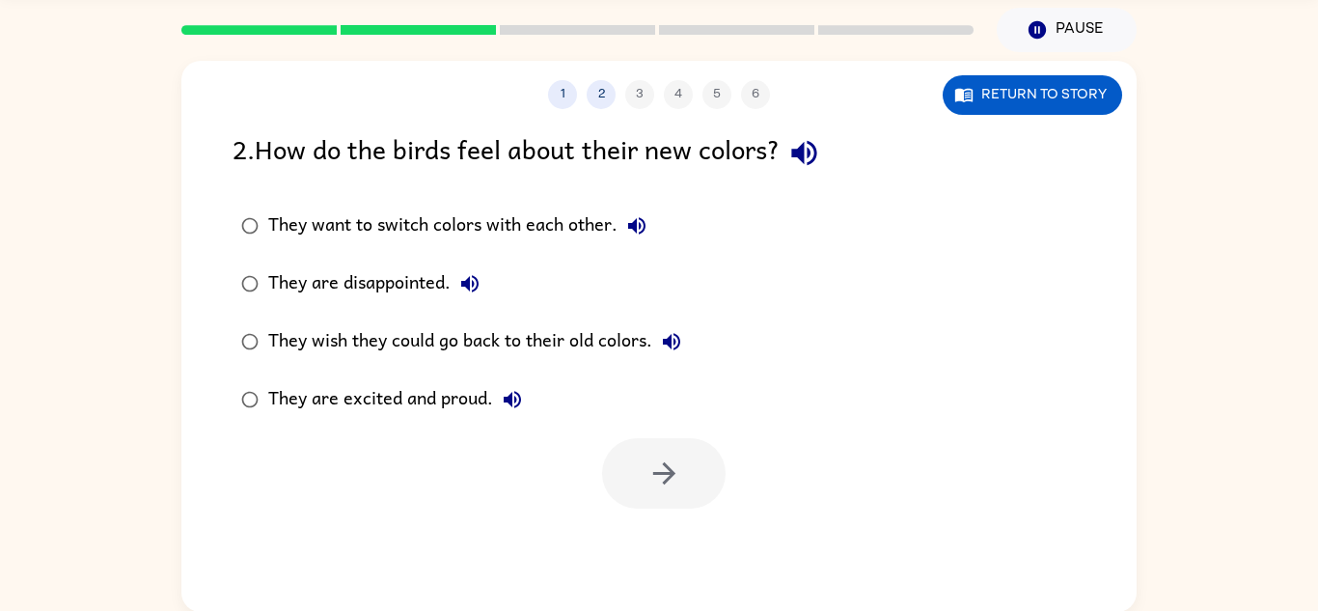
click at [351, 409] on div "They are excited and proud." at bounding box center [399, 399] width 263 height 39
click at [650, 453] on button "button" at bounding box center [664, 473] width 124 height 70
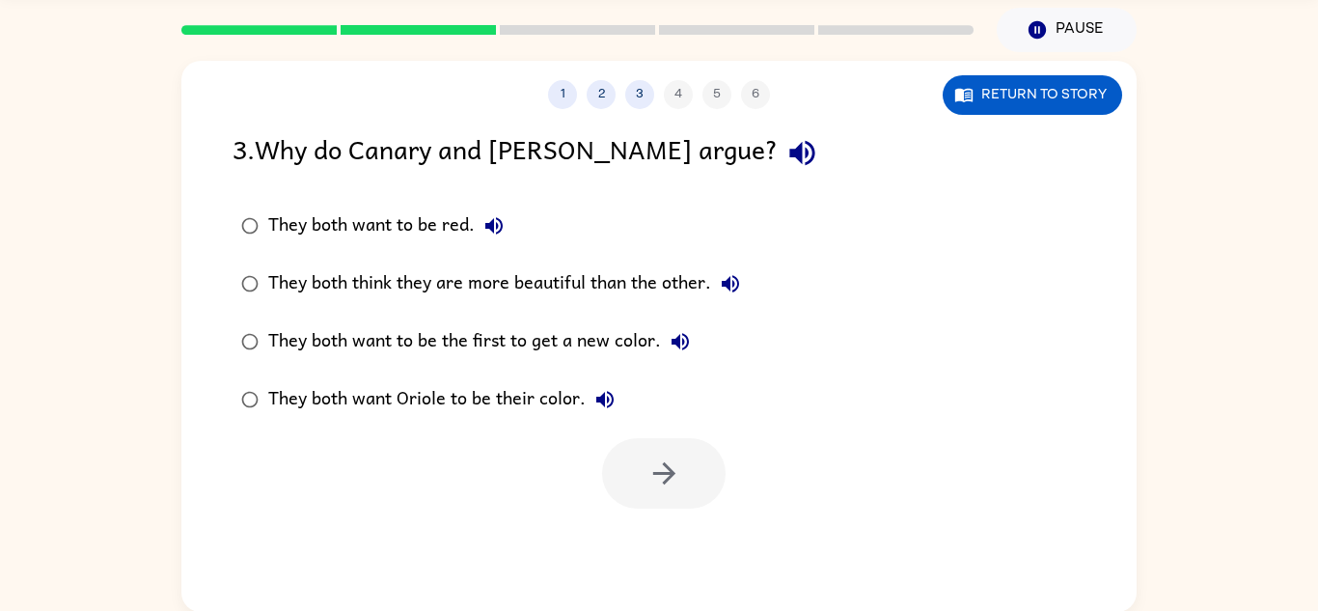
click at [365, 334] on div "They both want to be the first to get a new color." at bounding box center [483, 341] width 431 height 39
click at [622, 450] on button "button" at bounding box center [664, 473] width 124 height 70
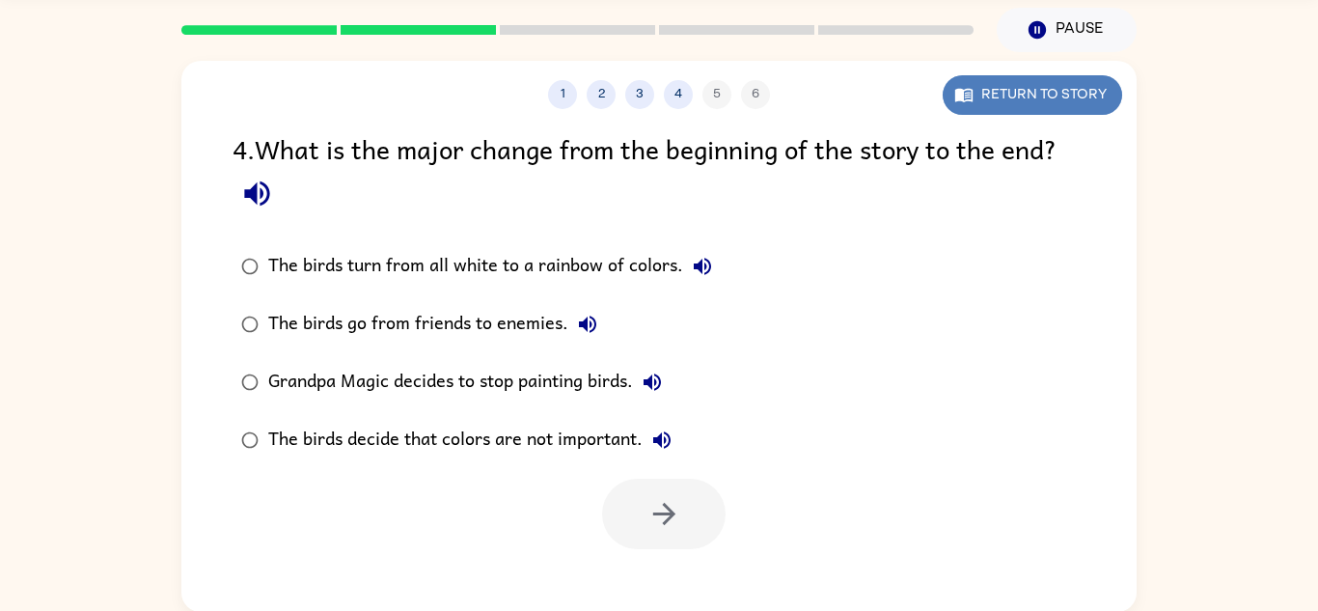
click at [982, 101] on button "Return to story" at bounding box center [1033, 95] width 180 height 40
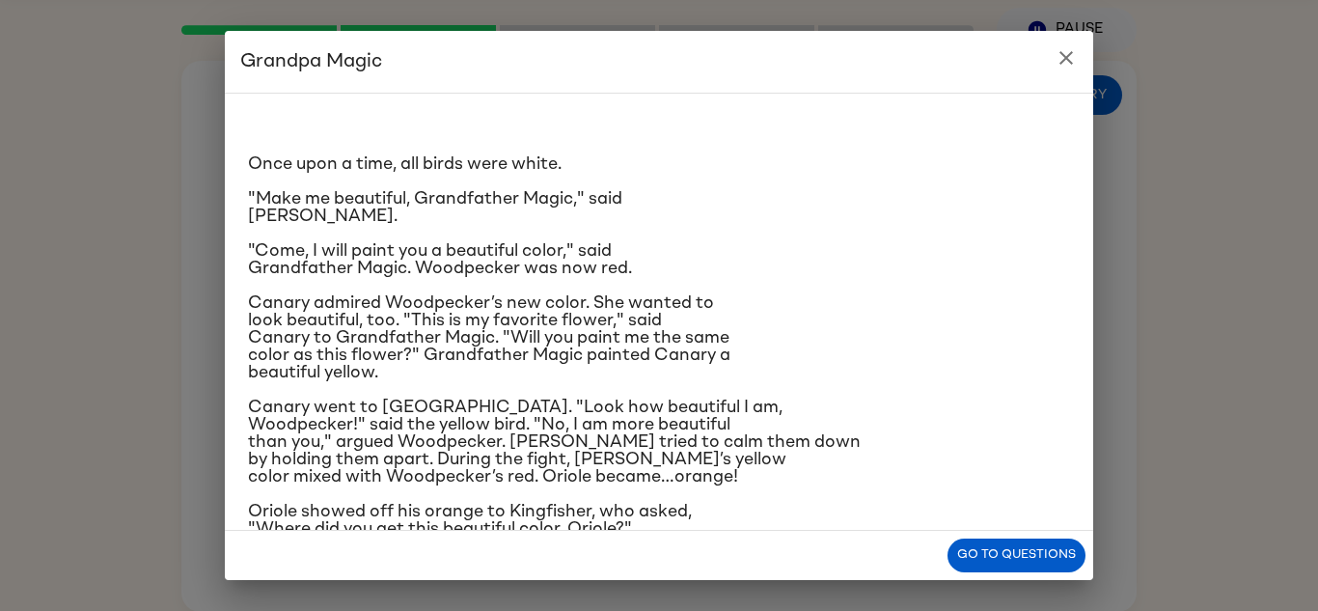
scroll to position [266, 0]
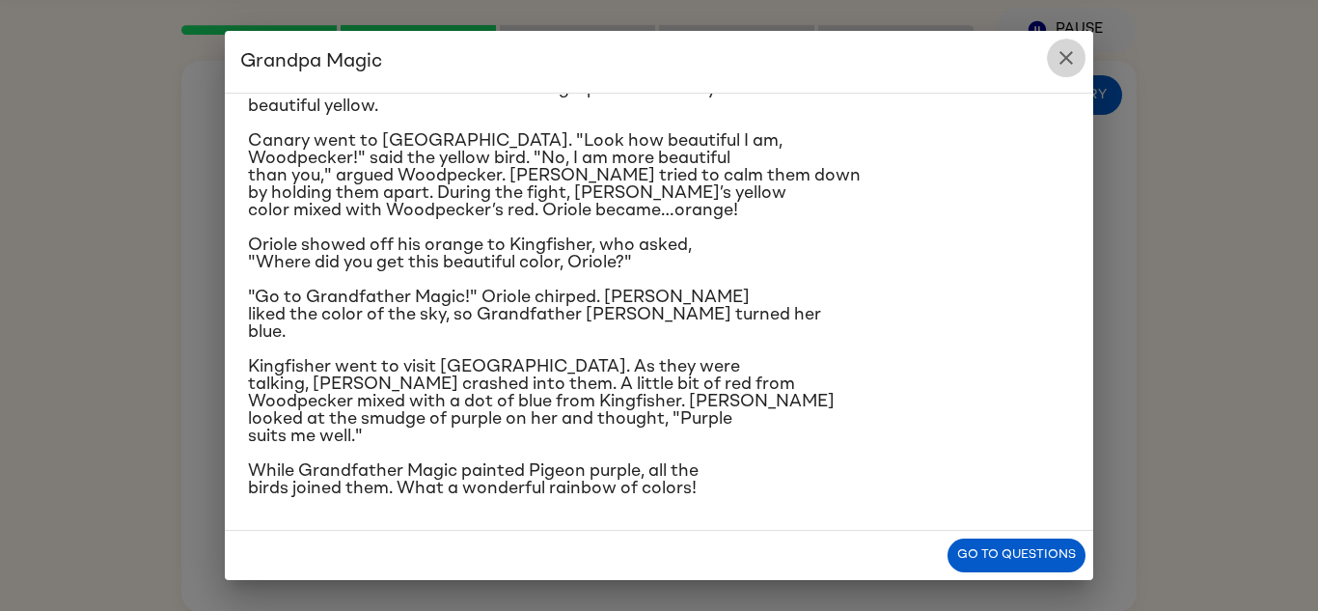
click at [1052, 62] on button "close" at bounding box center [1066, 58] width 39 height 39
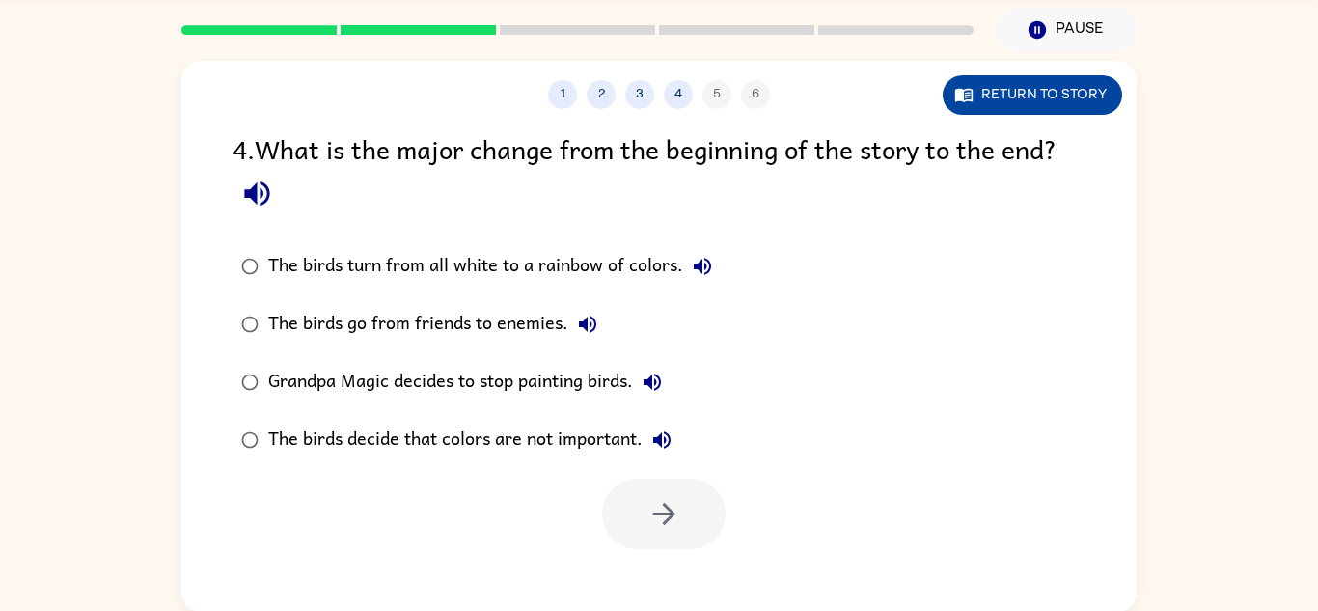
click at [1032, 84] on button "Return to story" at bounding box center [1033, 95] width 180 height 40
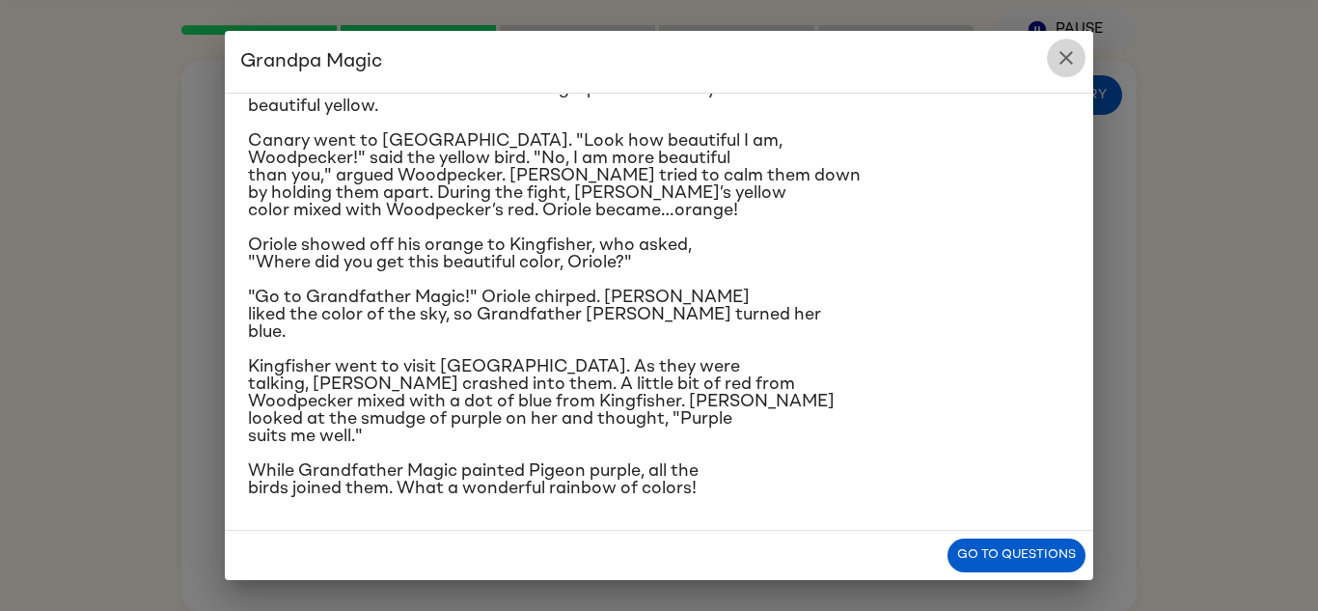
click at [1065, 43] on button "close" at bounding box center [1066, 58] width 39 height 39
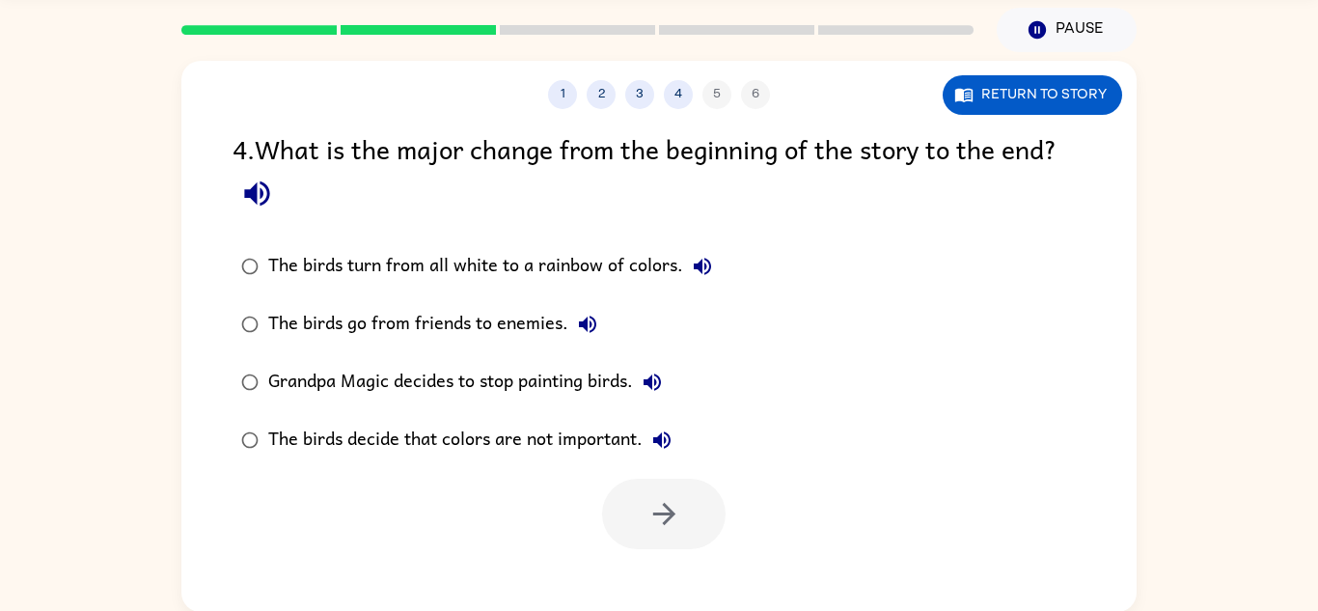
click at [606, 428] on div "The birds decide that colors are not important." at bounding box center [474, 440] width 413 height 39
click at [666, 489] on button "button" at bounding box center [664, 514] width 124 height 70
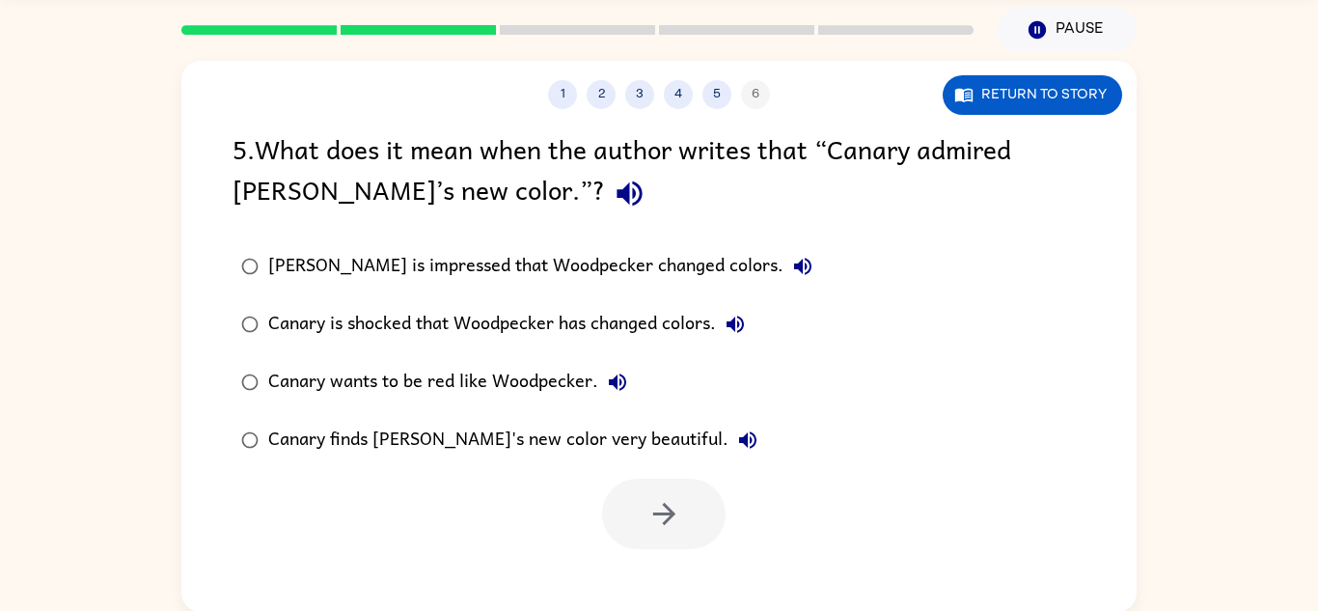
click at [576, 160] on div "5 . What does it mean when the author writes that “Canary admired [PERSON_NAME]…" at bounding box center [659, 173] width 853 height 90
click at [613, 181] on icon "button" at bounding box center [630, 194] width 34 height 34
click at [794, 263] on icon "button" at bounding box center [802, 266] width 17 height 17
click at [732, 316] on icon "button" at bounding box center [735, 324] width 23 height 23
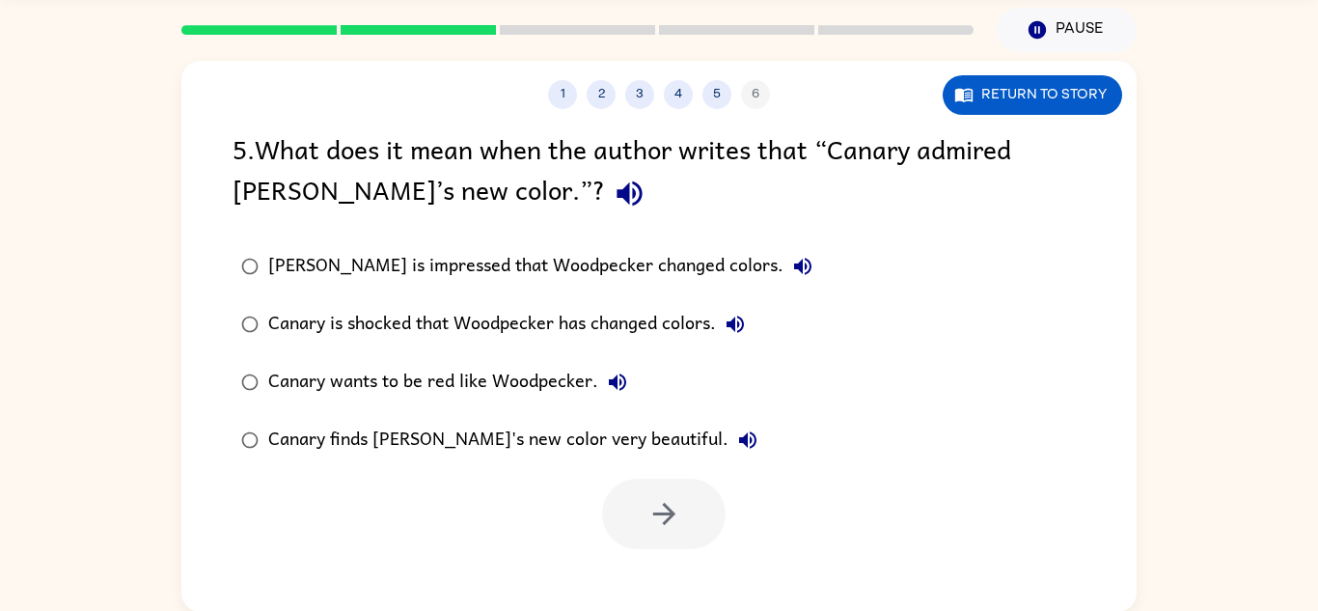
click at [635, 257] on div "[PERSON_NAME] is impressed that Woodpecker changed colors." at bounding box center [545, 266] width 554 height 39
click at [695, 494] on button "button" at bounding box center [664, 514] width 124 height 70
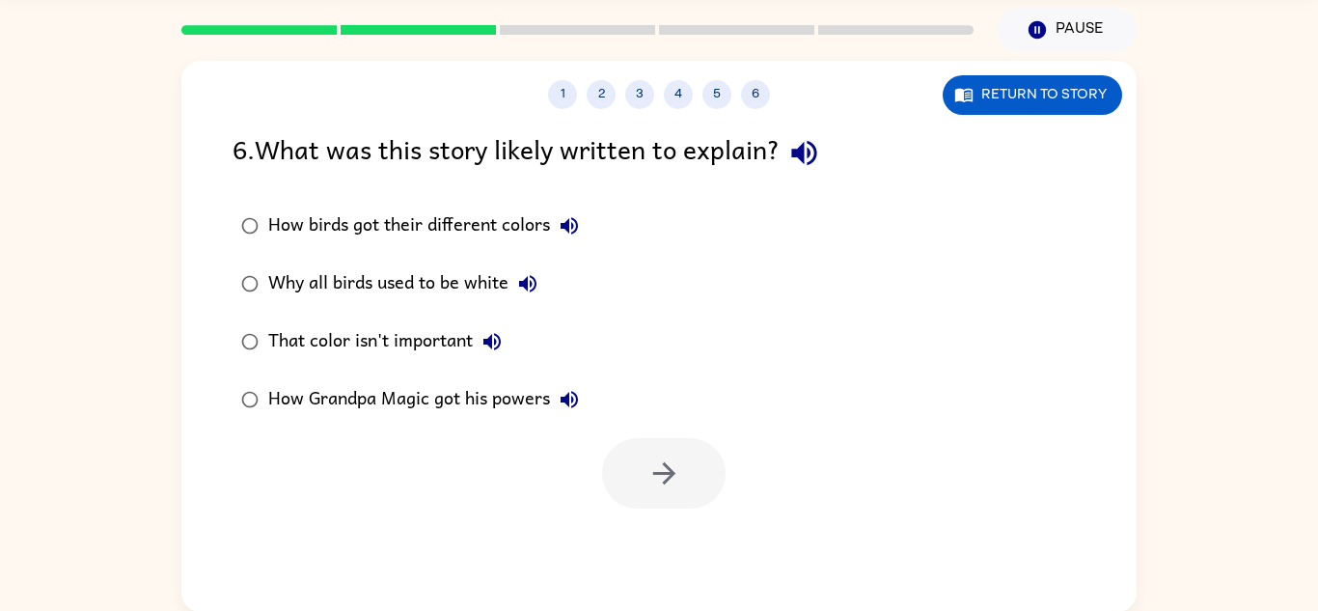
click at [566, 229] on icon "button" at bounding box center [569, 225] width 17 height 17
click at [807, 152] on icon "button" at bounding box center [803, 153] width 25 height 25
click at [476, 224] on div "How birds got their different colors" at bounding box center [428, 226] width 320 height 39
click at [667, 449] on button "button" at bounding box center [664, 473] width 124 height 70
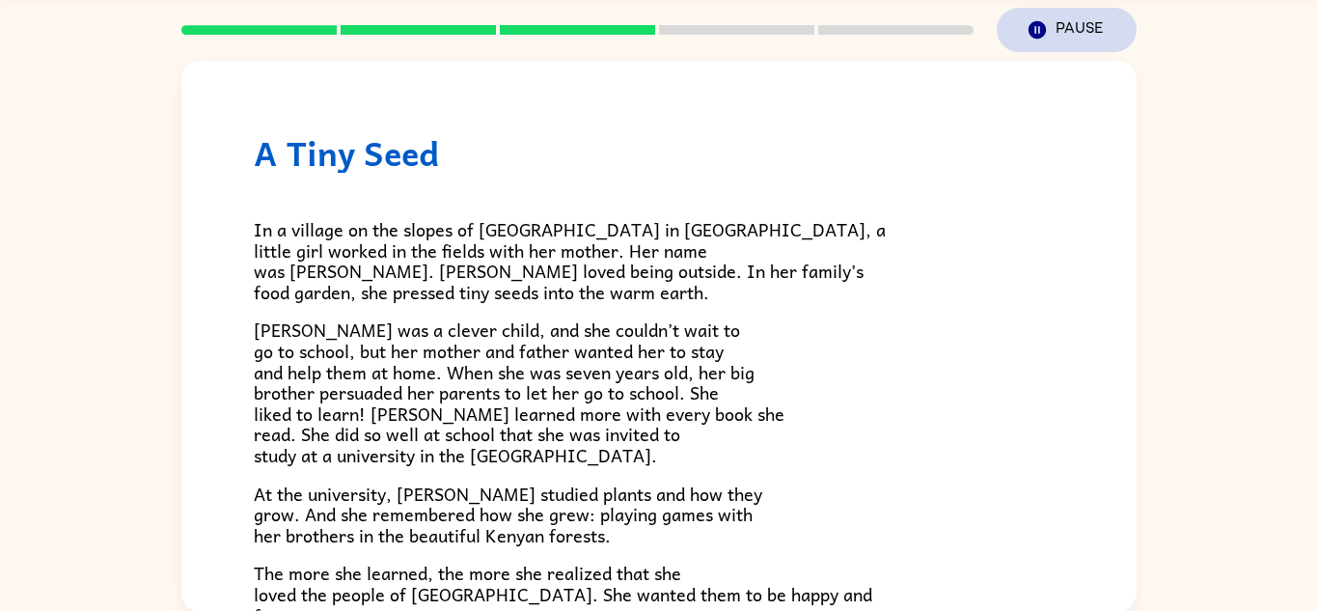
click at [1066, 36] on button "Pause Pause" at bounding box center [1067, 30] width 140 height 44
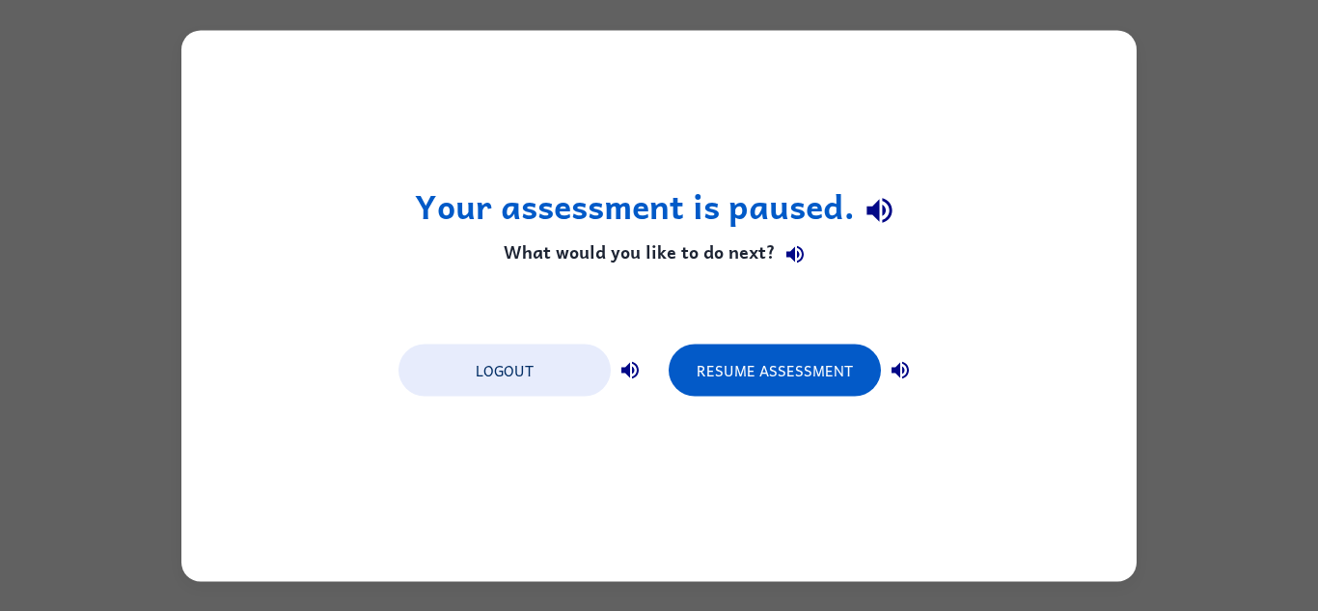
scroll to position [0, 0]
click at [1066, 36] on div "Your assessment is paused. What would you like to do next? Logout Resume Assess…" at bounding box center [658, 305] width 955 height 551
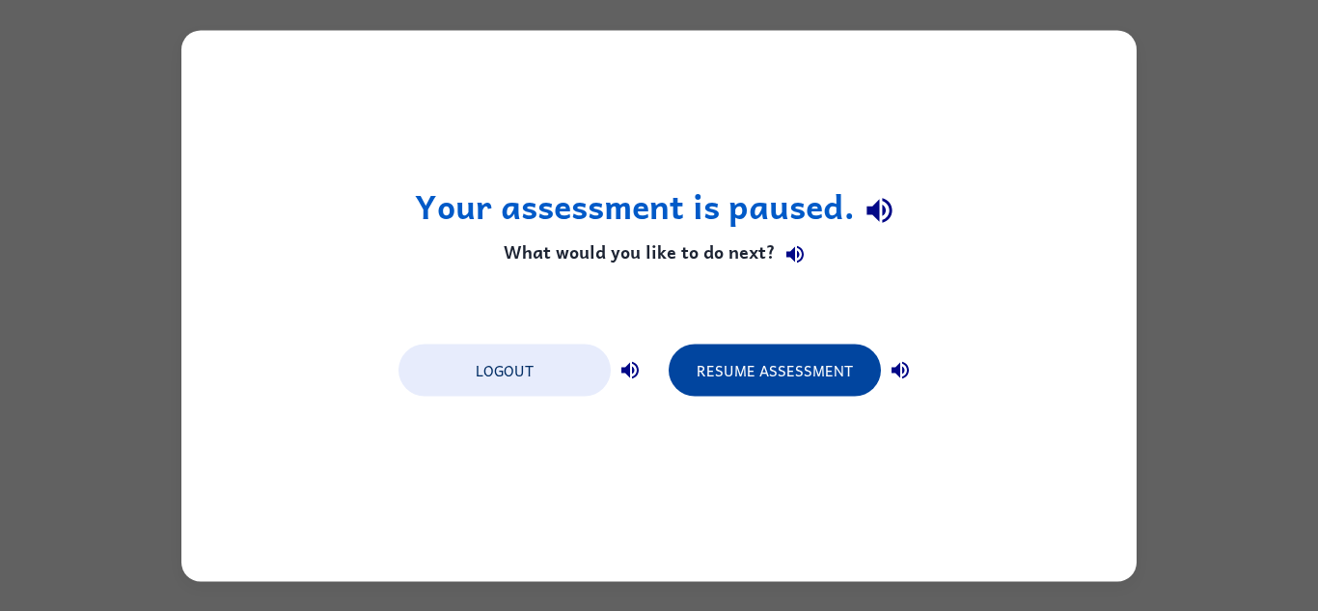
click at [809, 362] on button "Resume Assessment" at bounding box center [775, 370] width 212 height 52
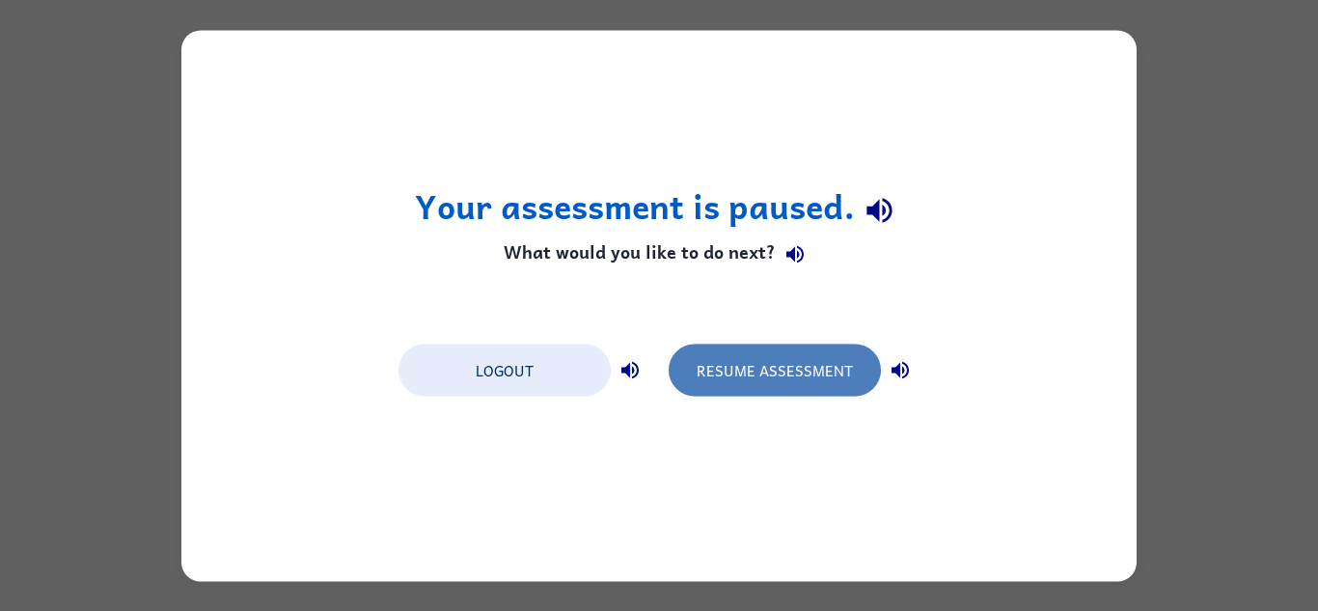
click at [809, 362] on button "Resume Assessment" at bounding box center [775, 370] width 212 height 52
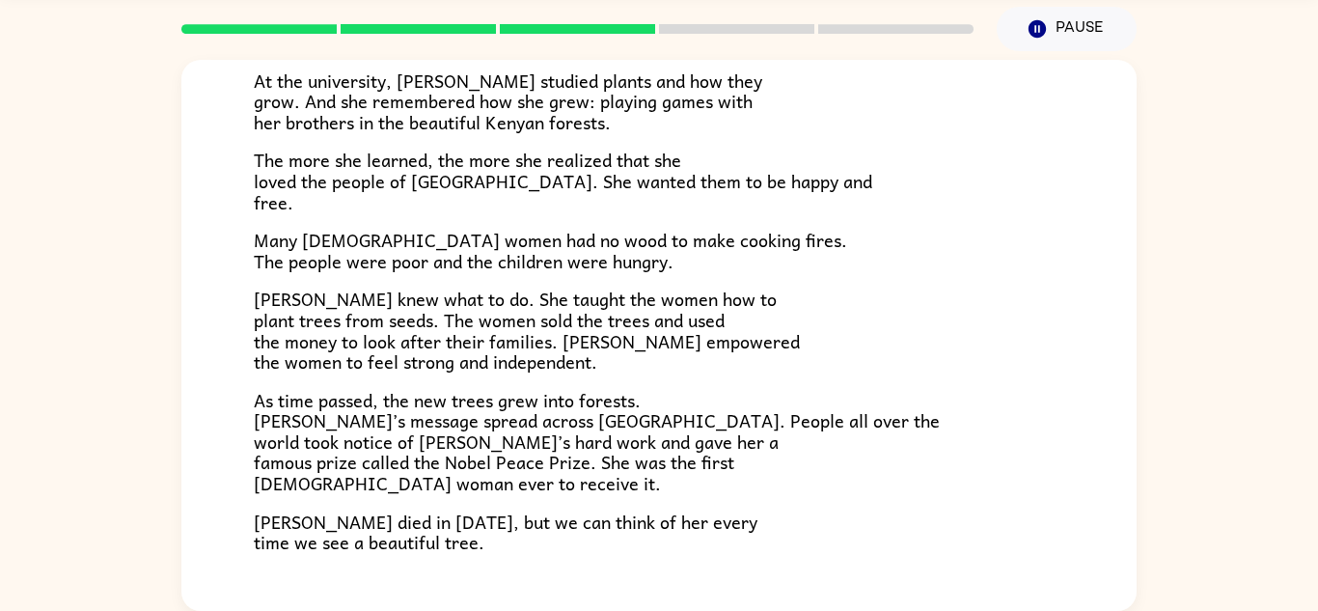
scroll to position [543, 0]
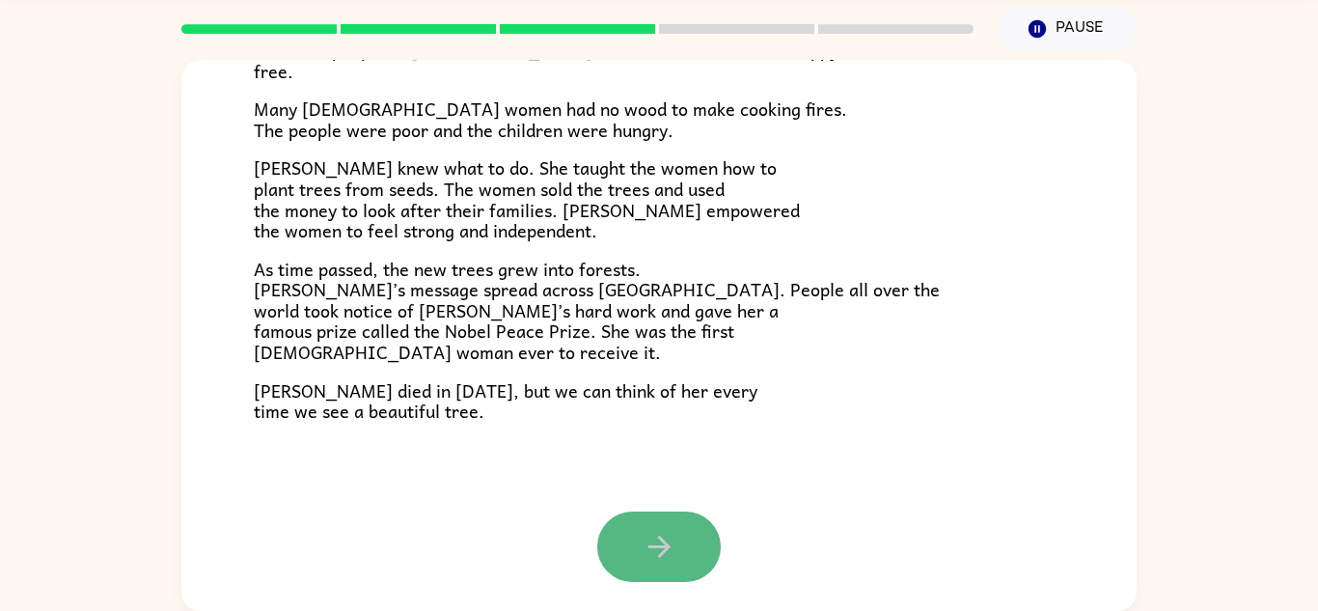
click at [643, 548] on icon "button" at bounding box center [660, 547] width 34 height 34
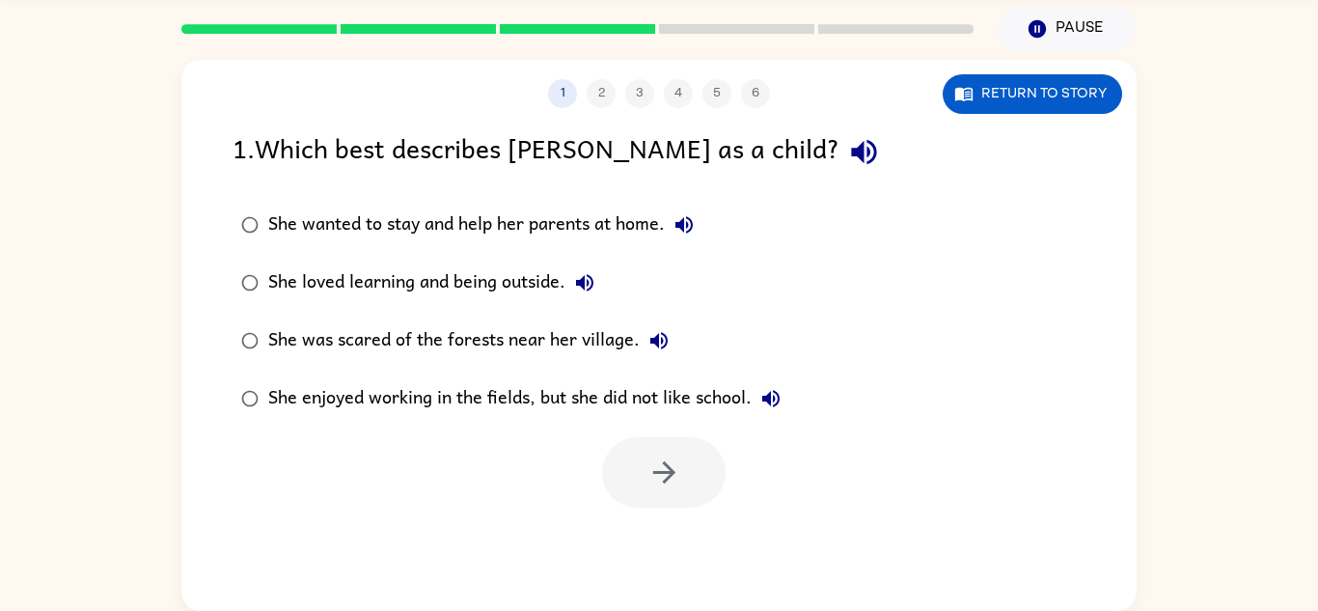
click at [1028, 70] on div "1 2 3 4 5 6 Return to story" at bounding box center [658, 84] width 955 height 48
click at [1038, 98] on button "Return to story" at bounding box center [1033, 94] width 180 height 40
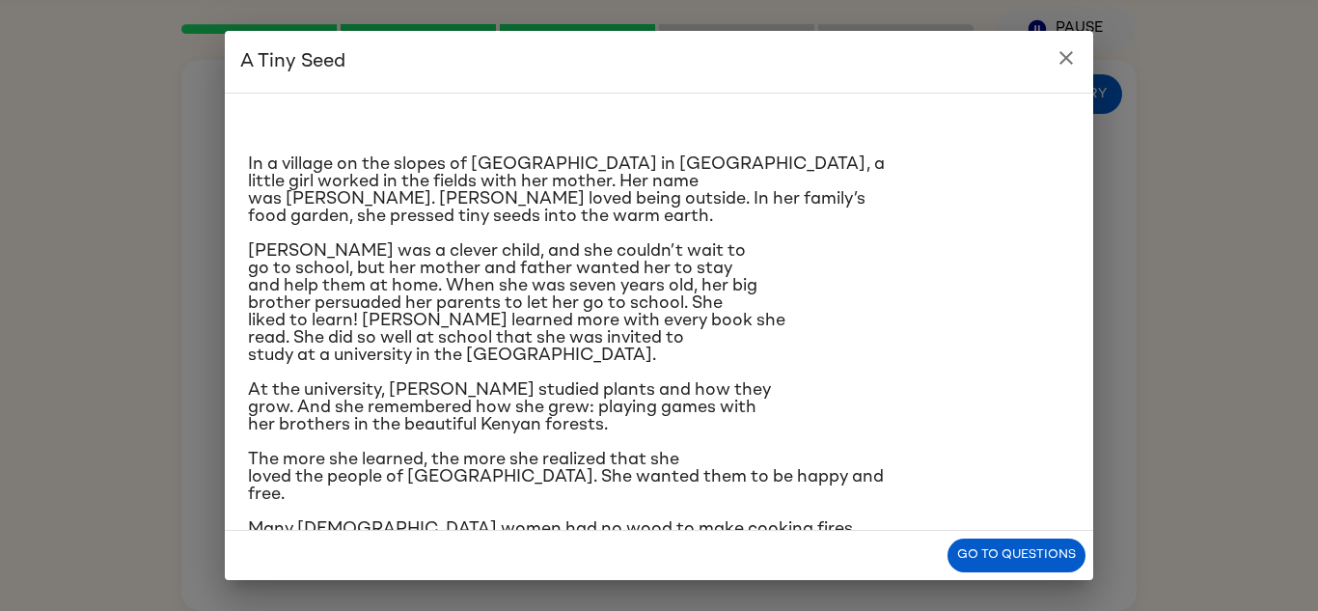
click at [1067, 61] on icon "close" at bounding box center [1066, 57] width 23 height 23
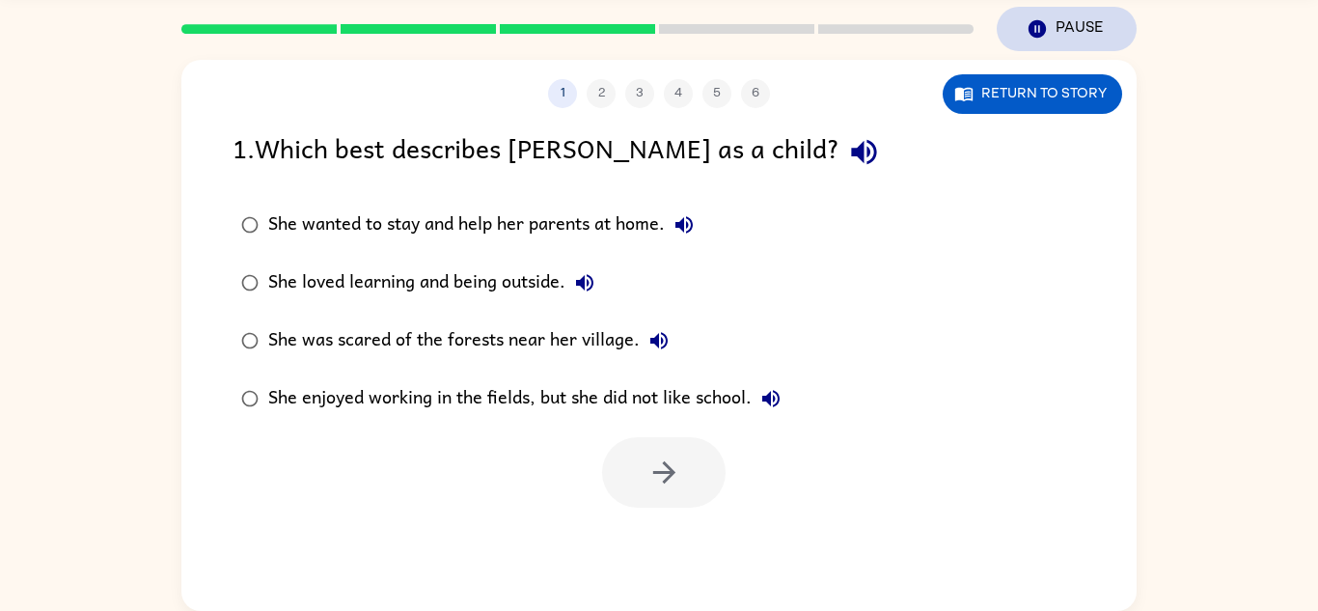
click at [1062, 34] on button "Pause Pause" at bounding box center [1067, 29] width 140 height 44
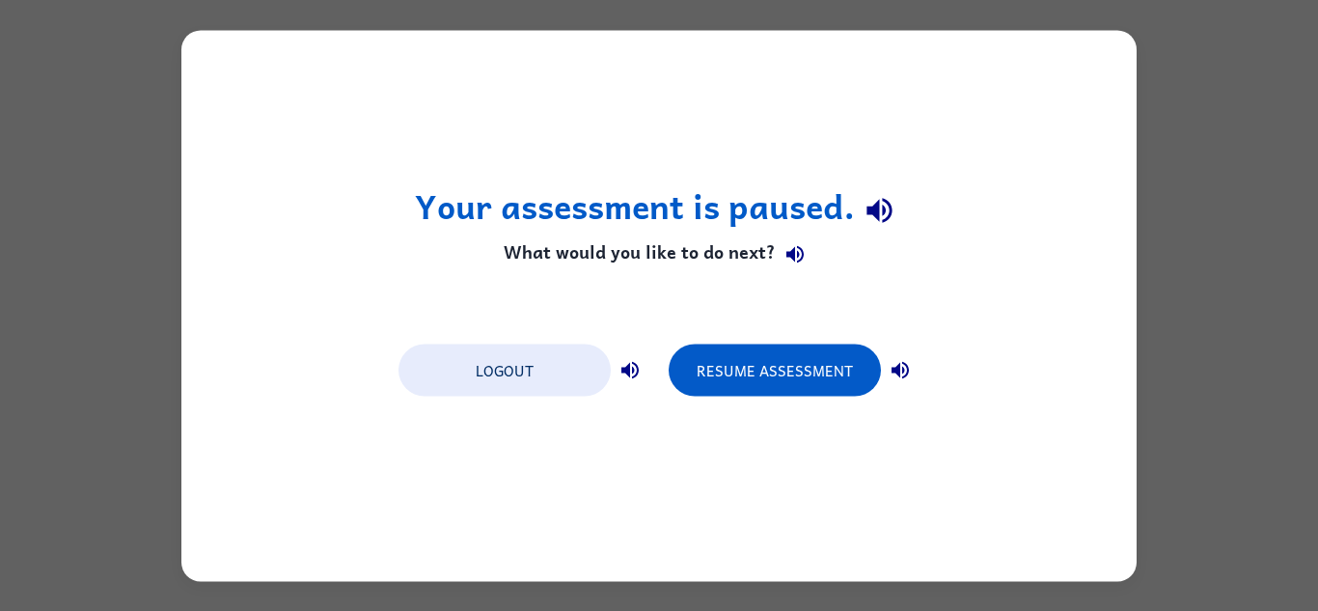
click at [504, 406] on div "Your assessment is paused. What would you like to do next? Logout Resume Assess…" at bounding box center [658, 305] width 955 height 551
click at [512, 334] on div "Logout Resume Assessment" at bounding box center [659, 368] width 540 height 73
drag, startPoint x: 539, startPoint y: 404, endPoint x: 462, endPoint y: 397, distance: 76.6
click at [462, 397] on div "Logout Resume Assessment" at bounding box center [659, 368] width 540 height 73
click at [551, 387] on button "Logout" at bounding box center [505, 370] width 212 height 52
